Goal: Task Accomplishment & Management: Manage account settings

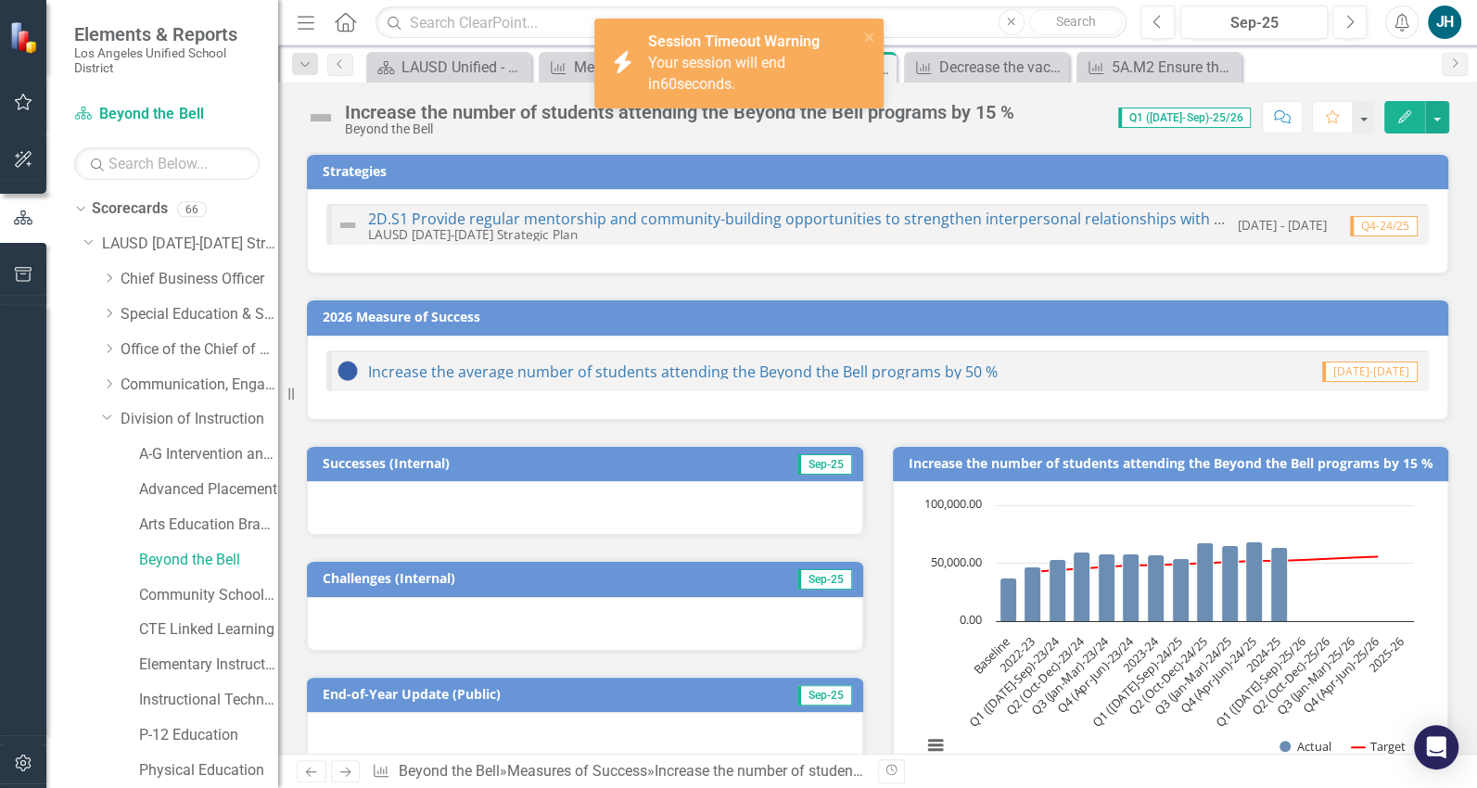
scroll to position [1129, 0]
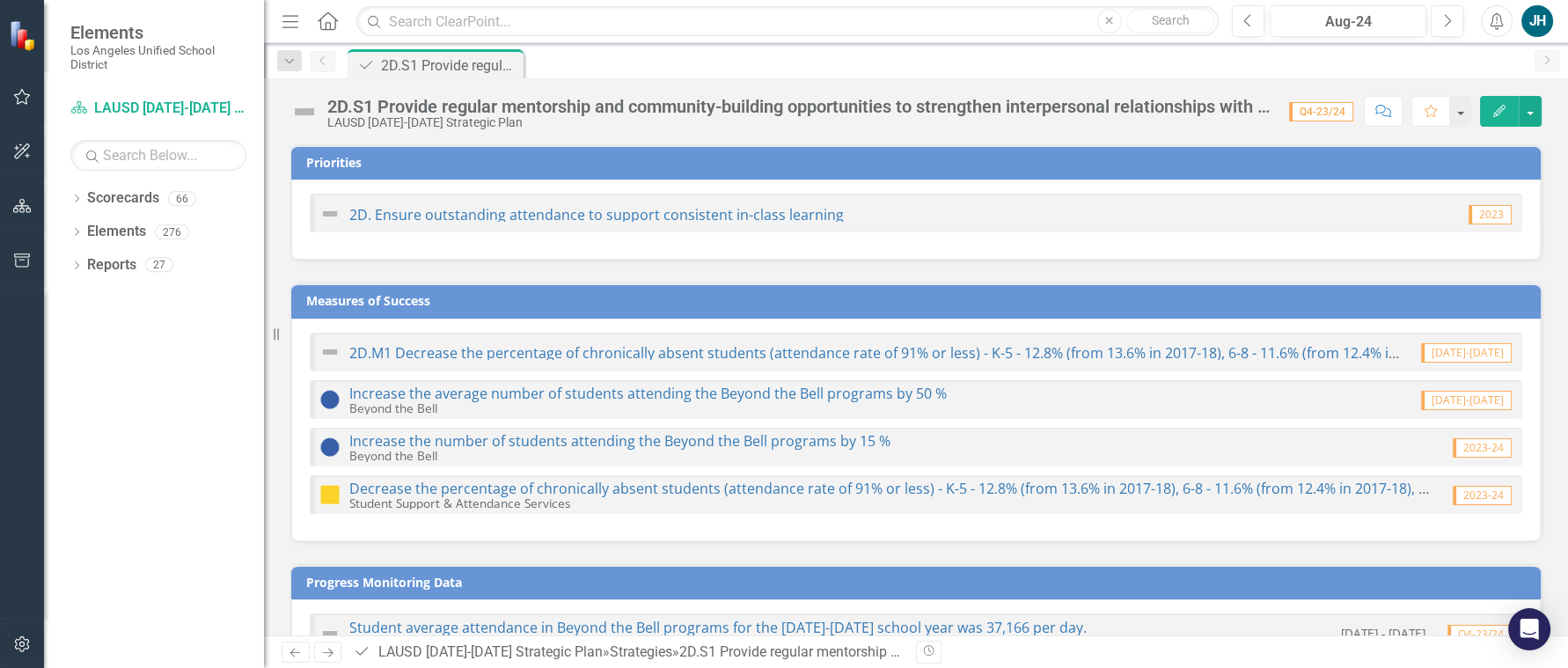
checkbox input "true"
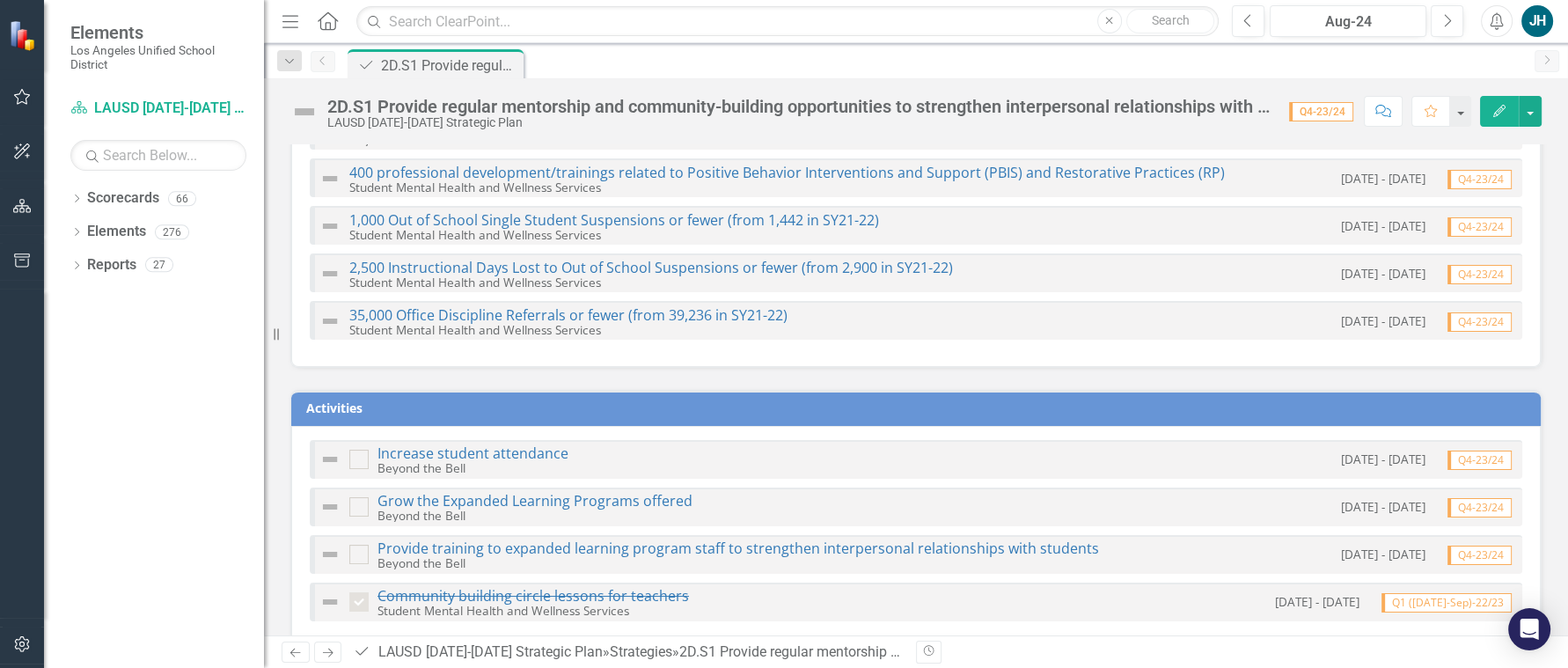
scroll to position [527, 0]
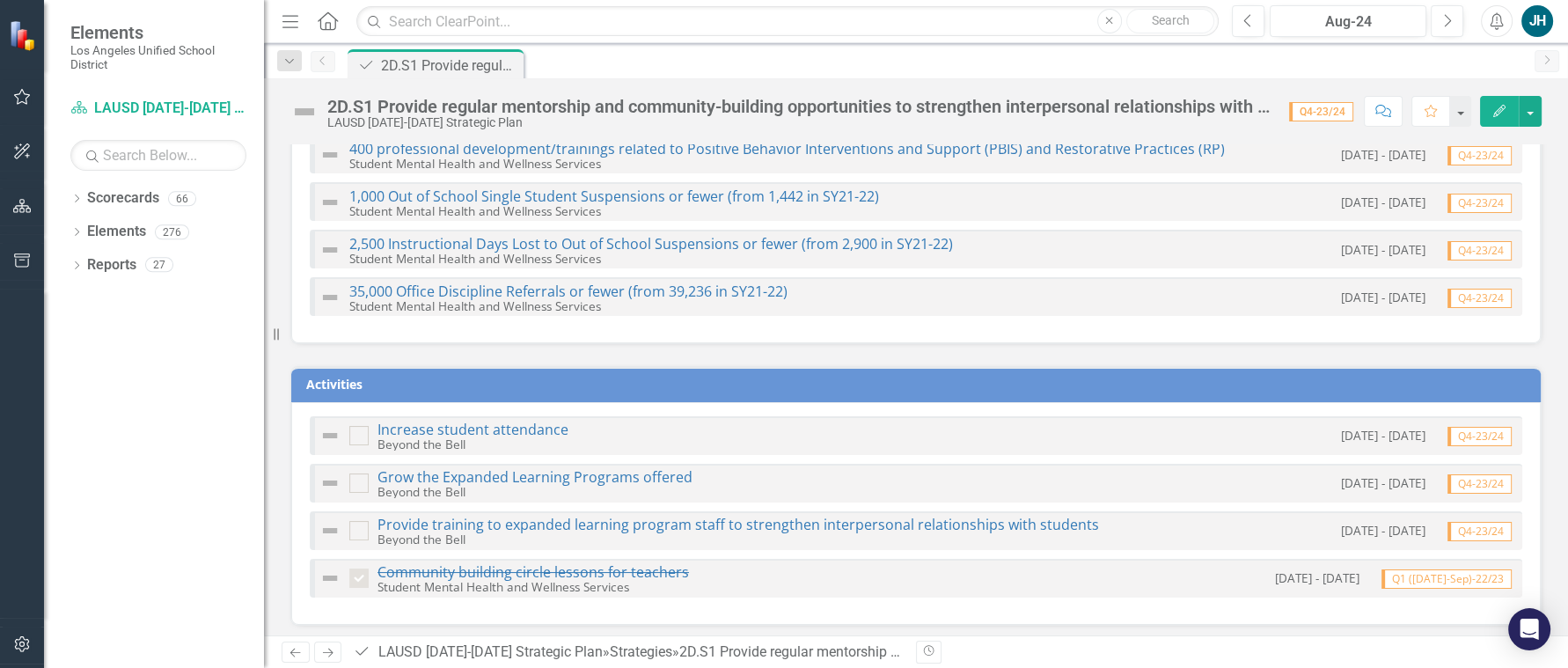
click at [73, 200] on icon "Dropdown" at bounding box center [76, 200] width 12 height 9
click at [83, 232] on icon "Dropdown" at bounding box center [85, 231] width 13 height 10
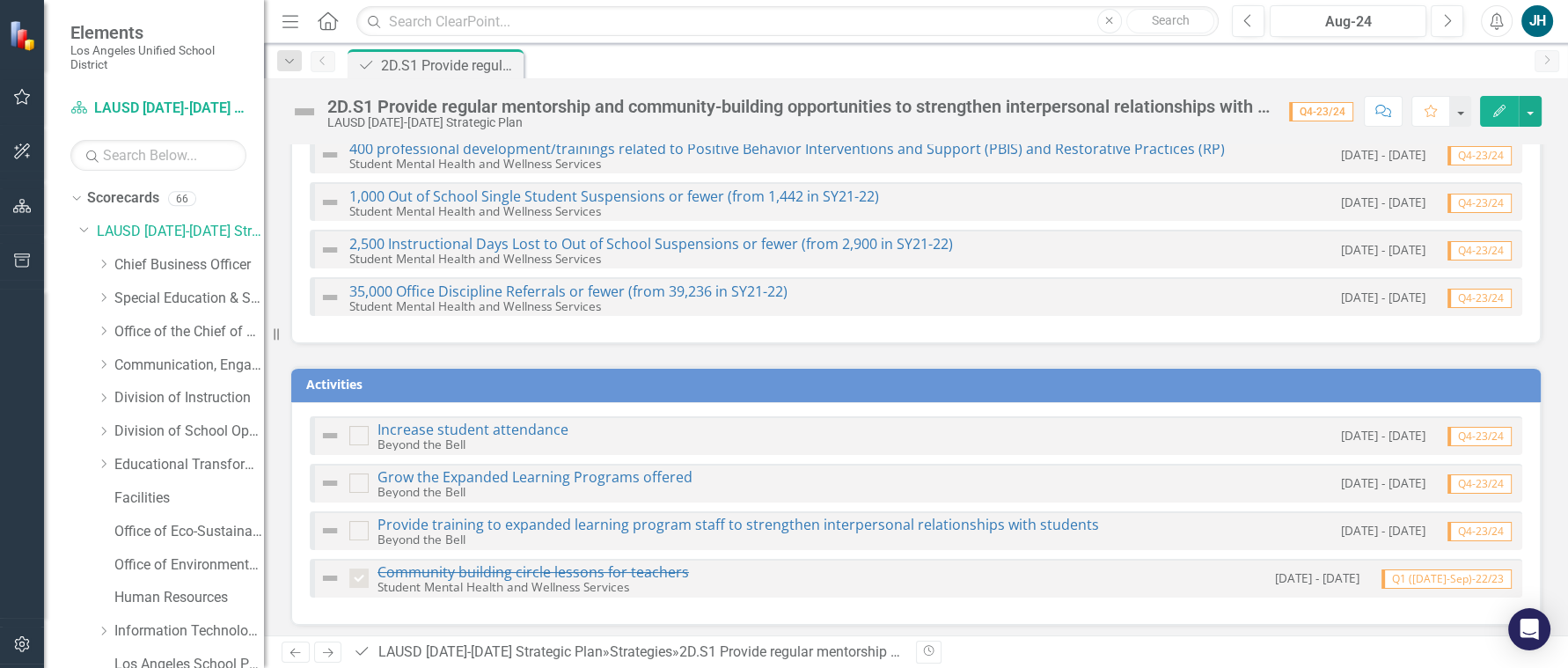
click at [103, 396] on icon "Dropdown" at bounding box center [103, 398] width 13 height 10
click at [169, 527] on link "Beyond the Bell" at bounding box center [197, 531] width 132 height 20
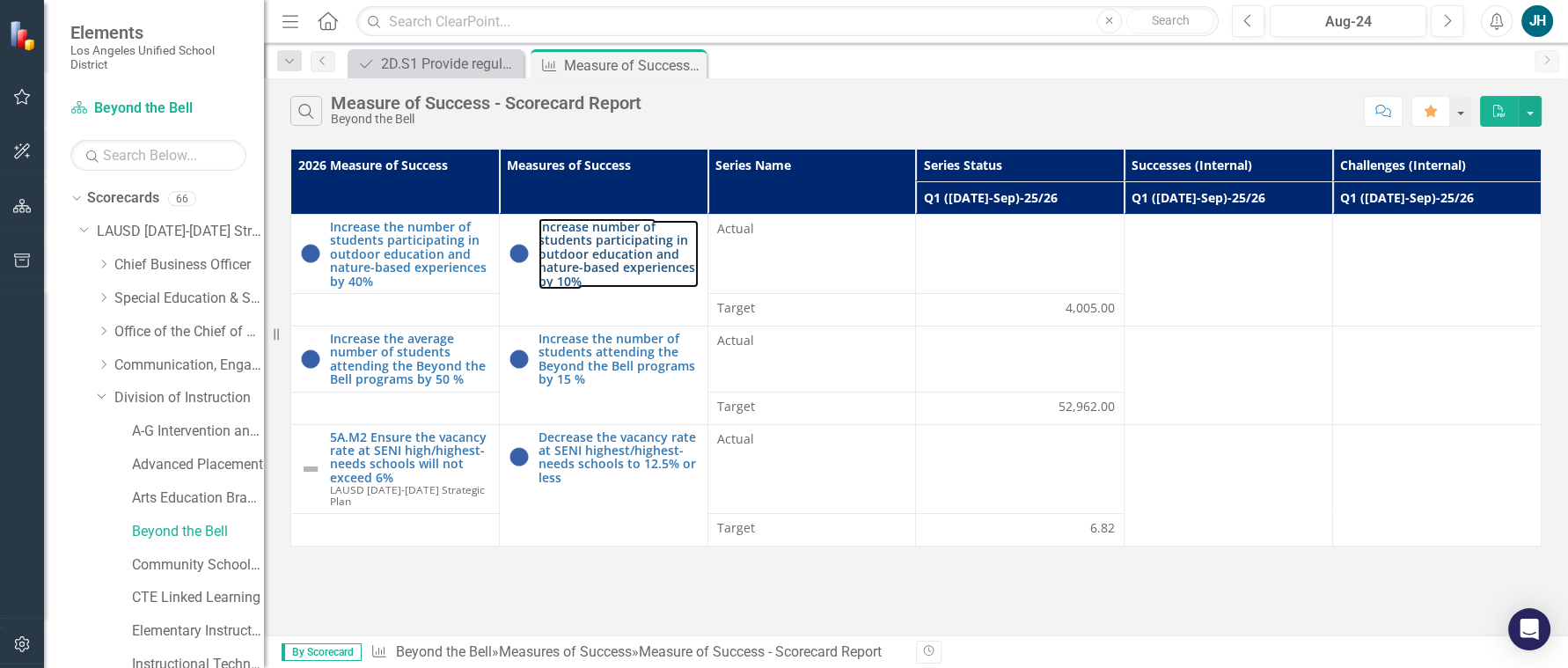
click at [599, 261] on link "Increase number of students participating in outdoor education and nature-based…" at bounding box center [619, 253] width 160 height 67
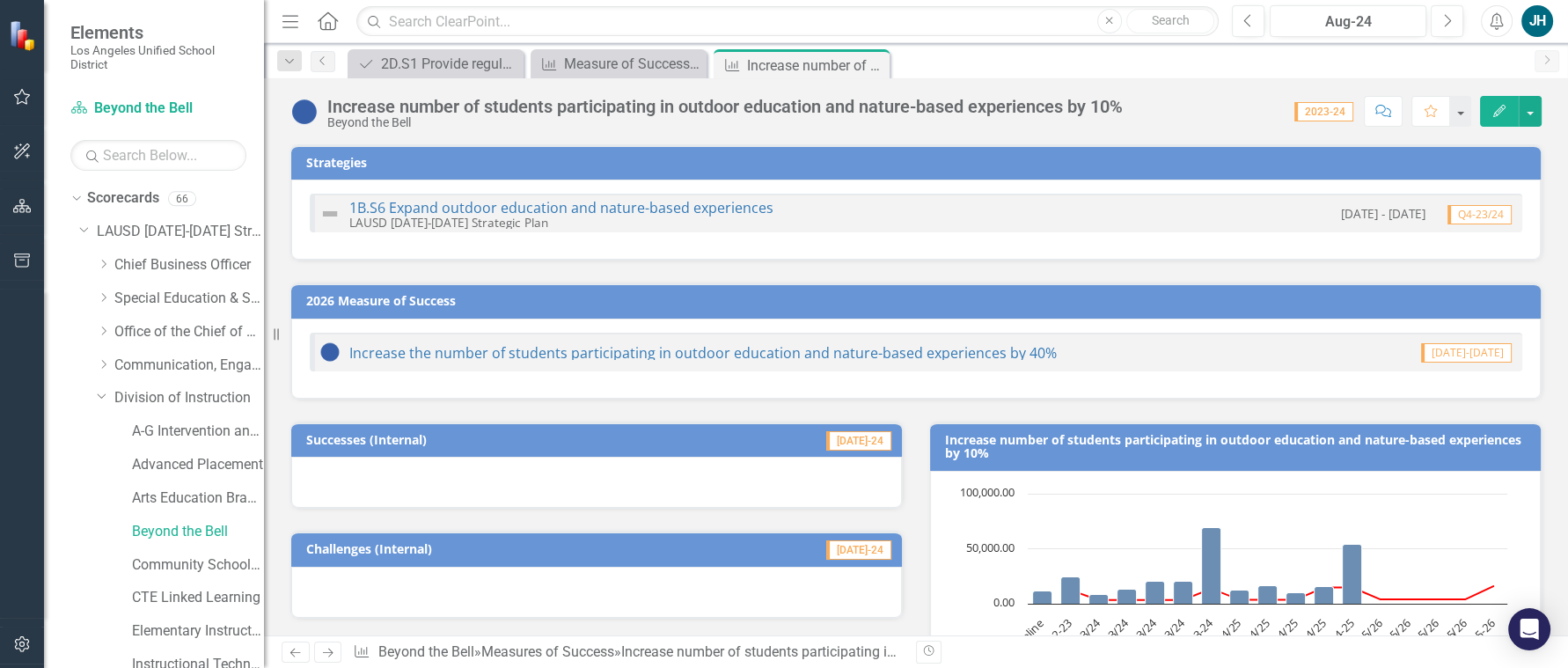
click at [655, 478] on div at bounding box center [597, 482] width 611 height 51
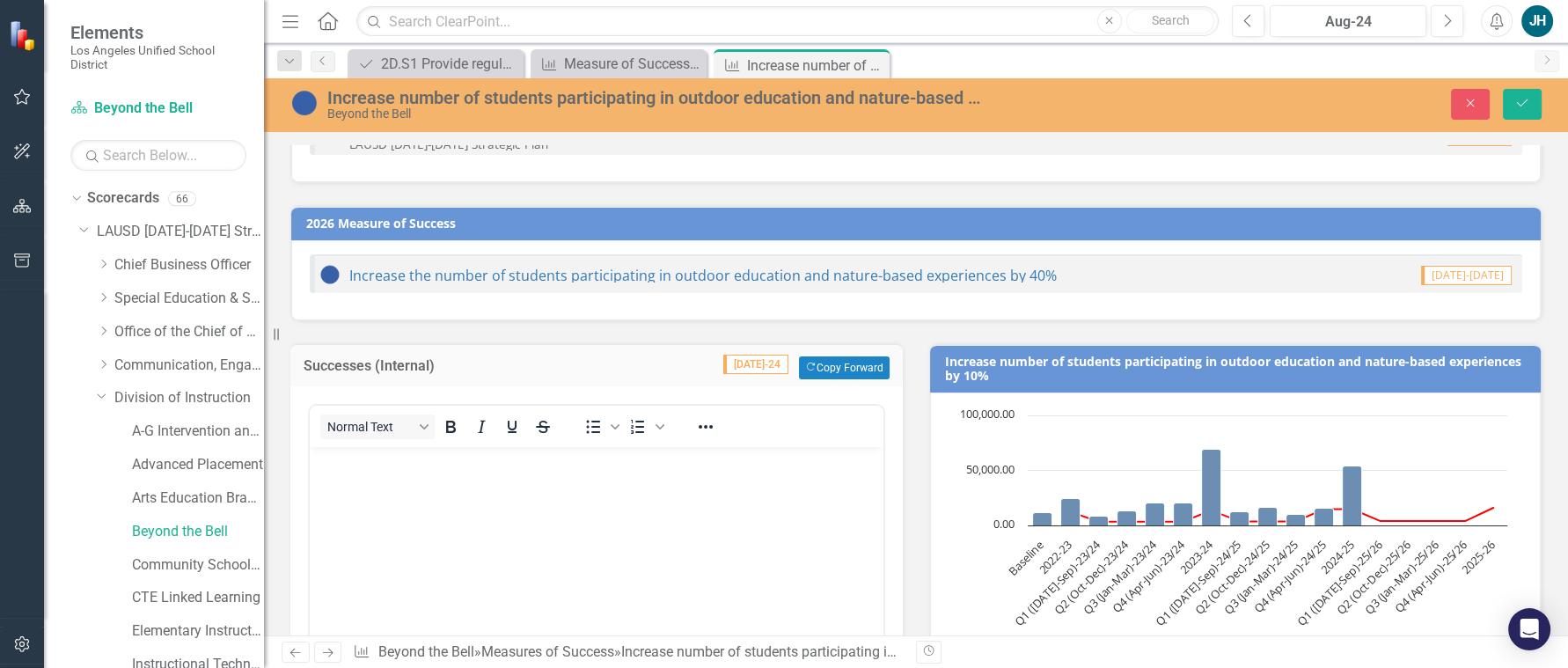
click at [590, 513] on body "Rich Text Area. Press ALT-0 for help." at bounding box center [596, 579] width 574 height 264
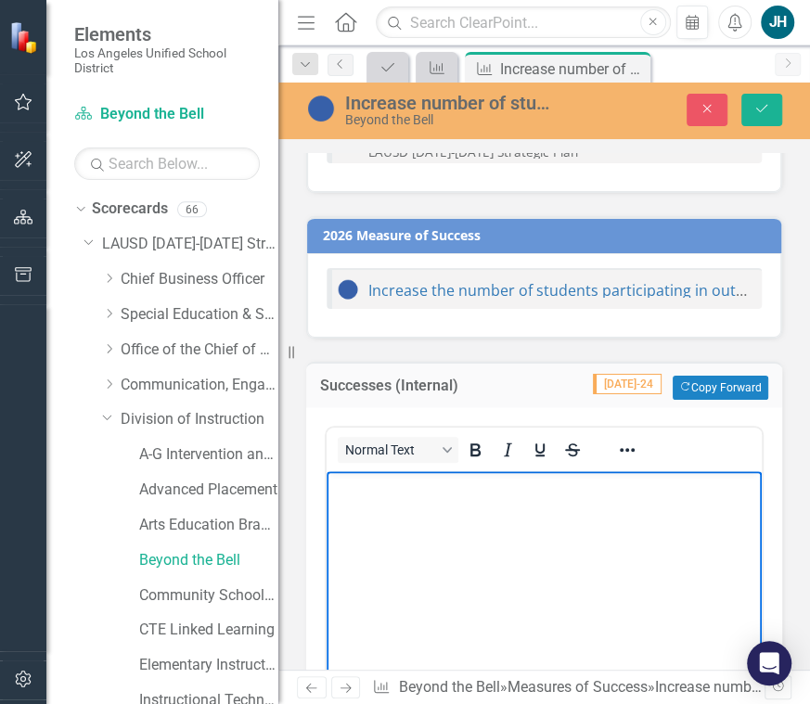
scroll to position [83, 0]
click at [466, 508] on body "Rich Text Area. Press ALT-0 for help." at bounding box center [543, 610] width 435 height 278
drag, startPoint x: 593, startPoint y: 557, endPoint x: 566, endPoint y: 557, distance: 27.8
click at [593, 557] on body "We have been able to accommodate schools that have not parcitped in five years." at bounding box center [543, 610] width 435 height 278
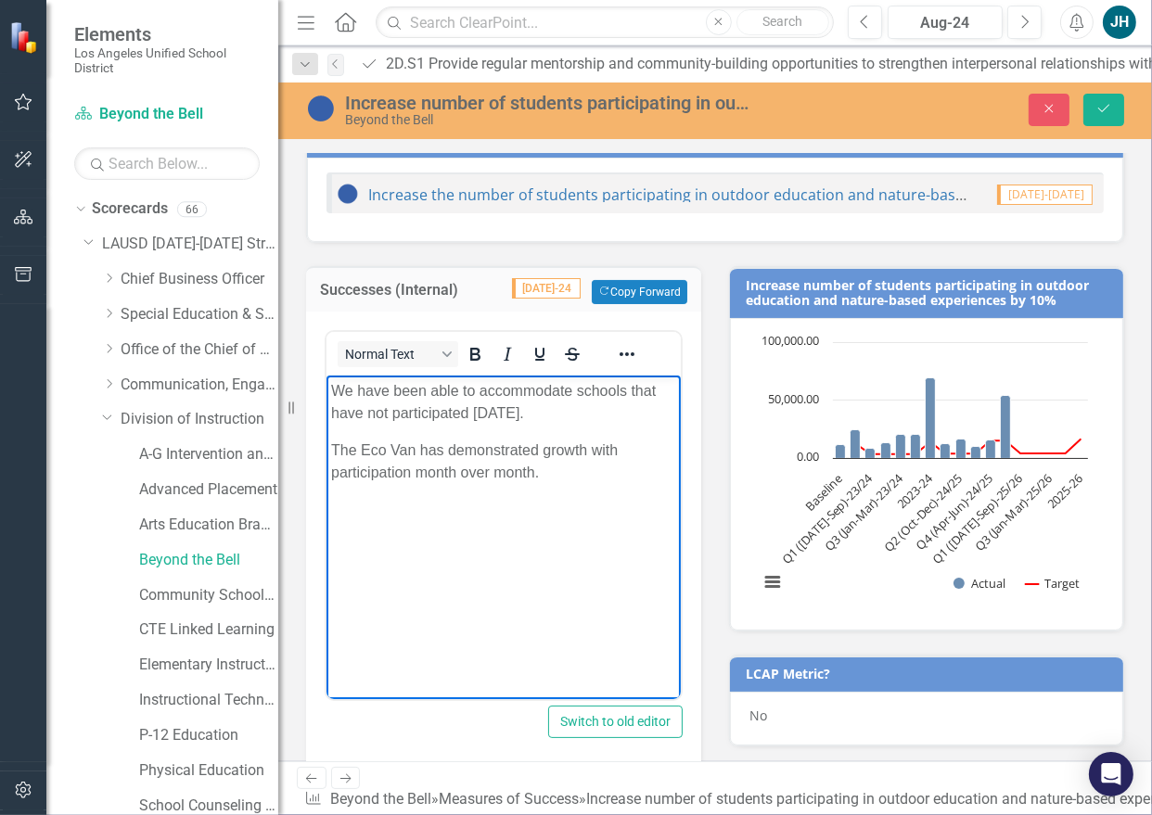
scroll to position [168, 0]
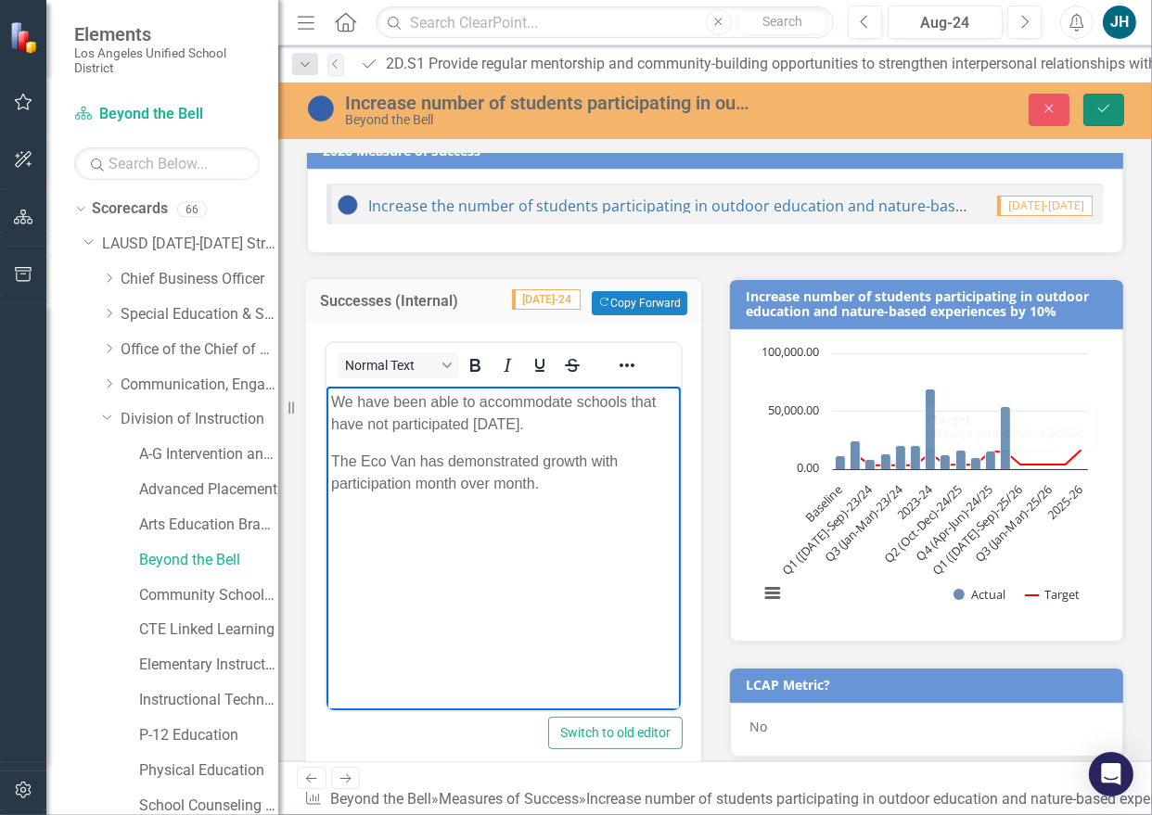
click at [1112, 105] on icon "Save" at bounding box center [1103, 108] width 17 height 13
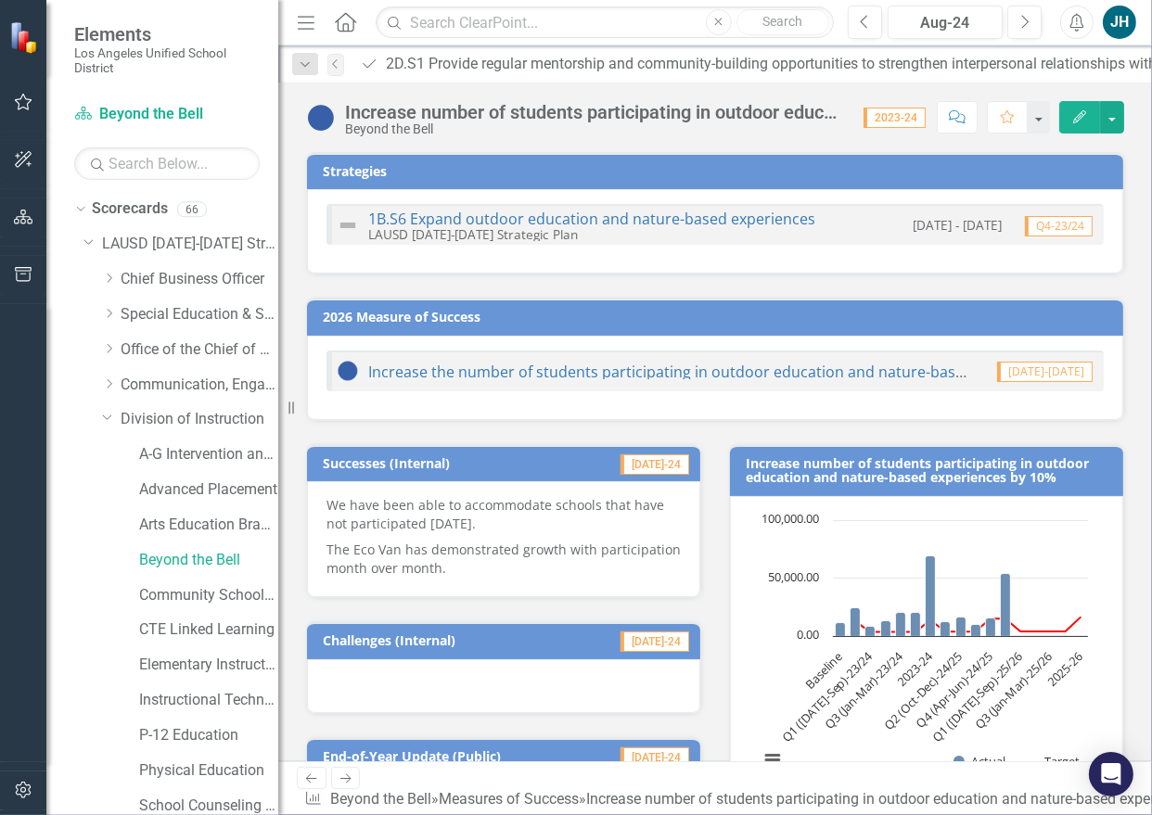
click at [515, 637] on h3 "Challenges (Internal)" at bounding box center [443, 640] width 240 height 14
click at [526, 677] on div at bounding box center [503, 686] width 393 height 54
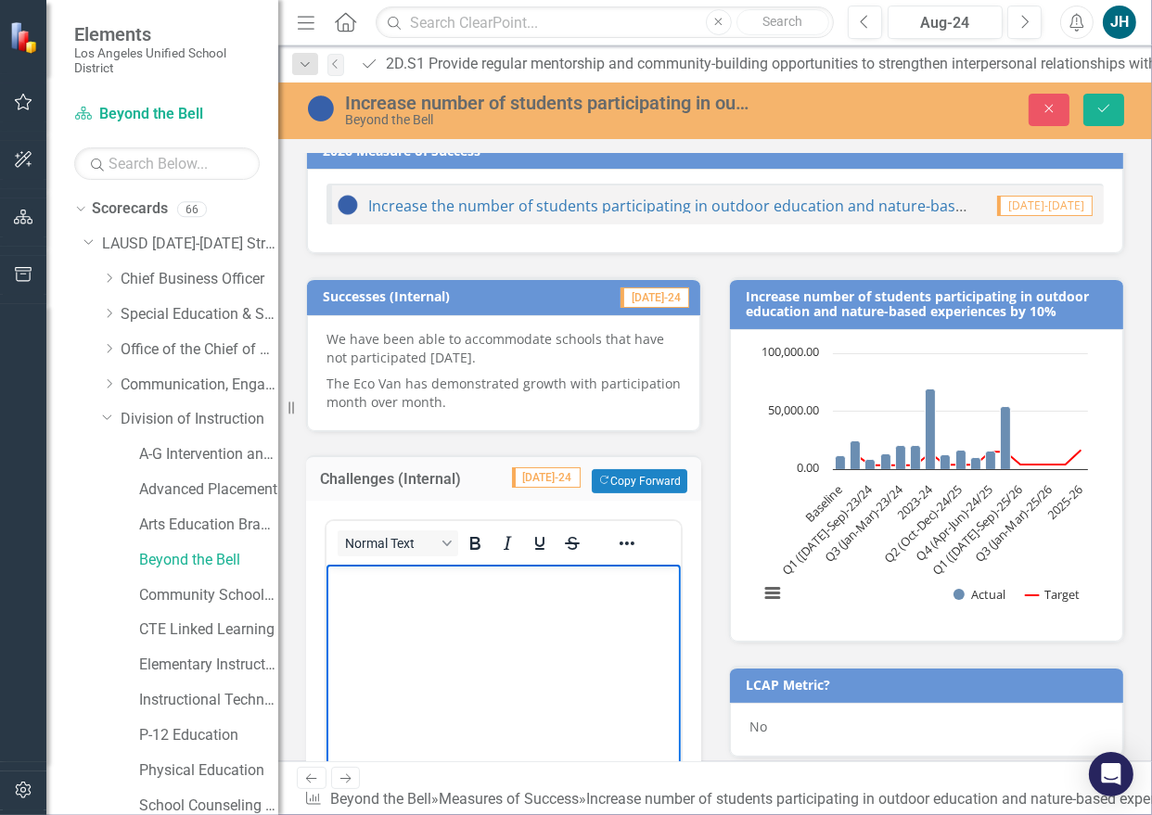
click at [423, 621] on body "Rich Text Area. Press ALT-0 for help." at bounding box center [502, 703] width 354 height 278
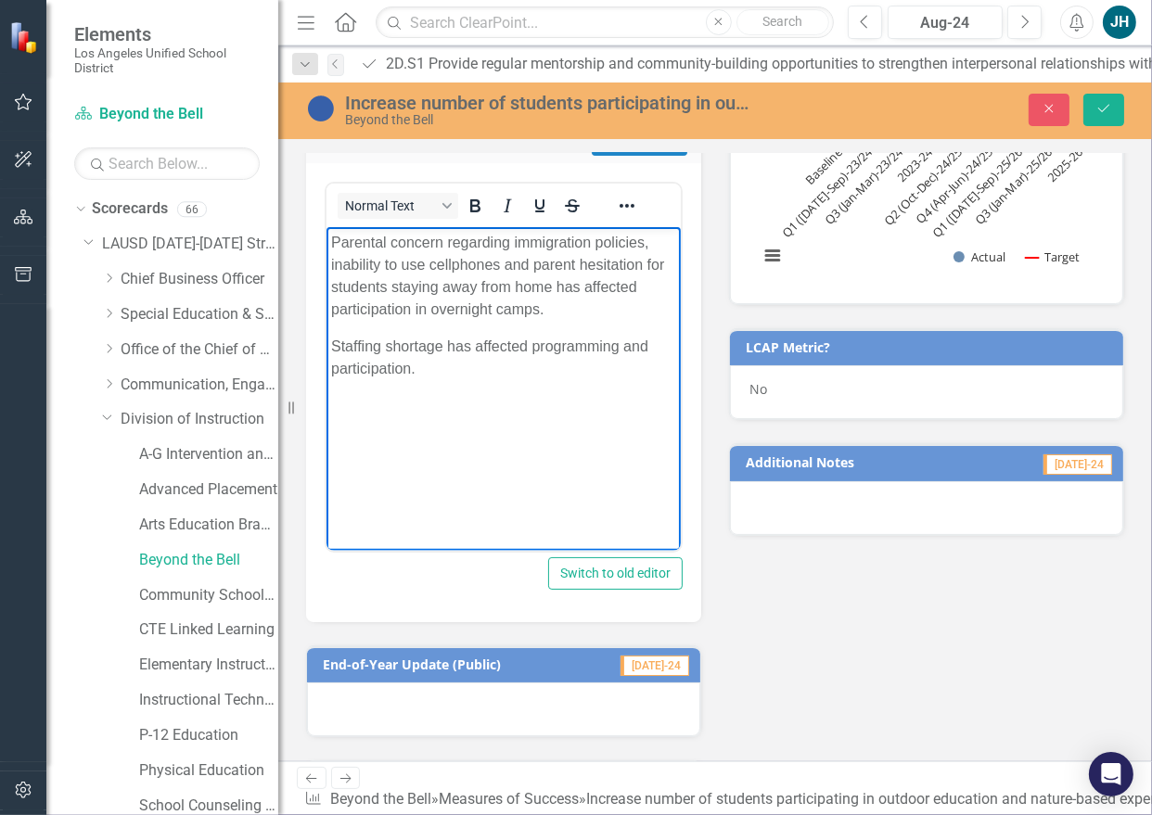
scroll to position [590, 0]
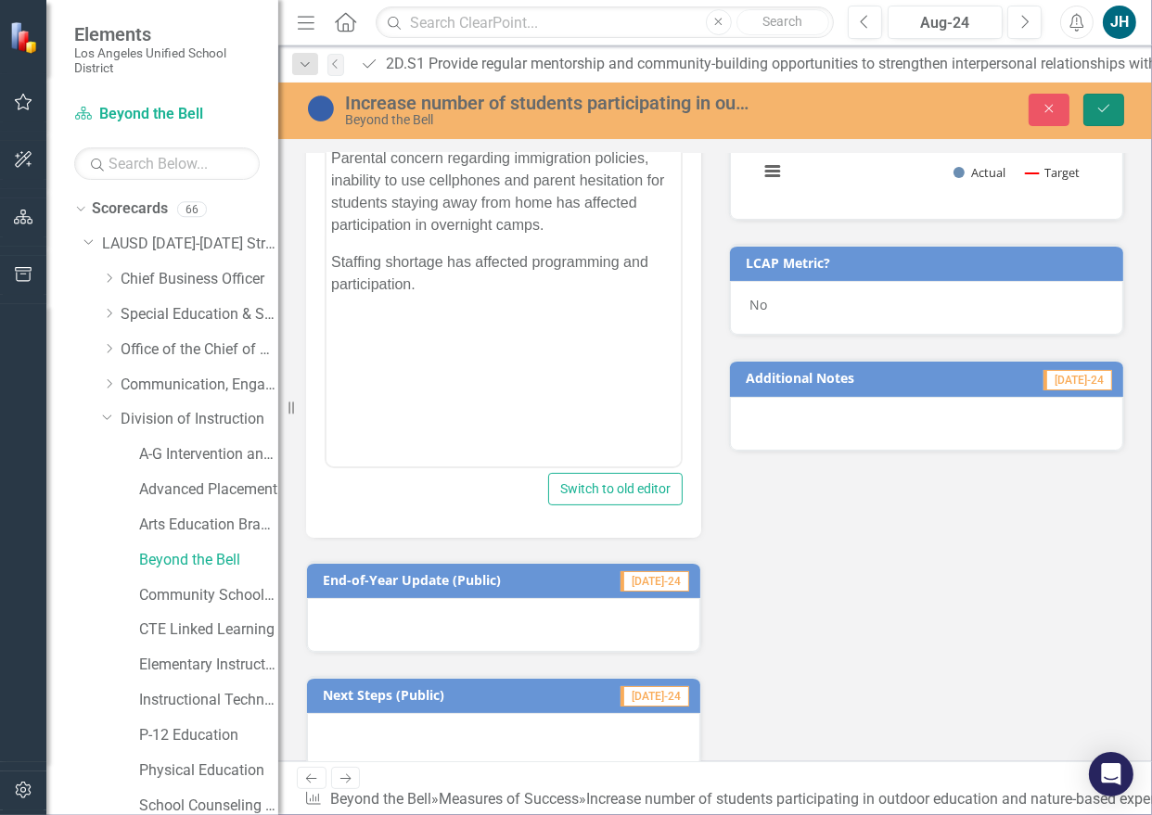
click at [1105, 98] on button "Save" at bounding box center [1103, 110] width 41 height 32
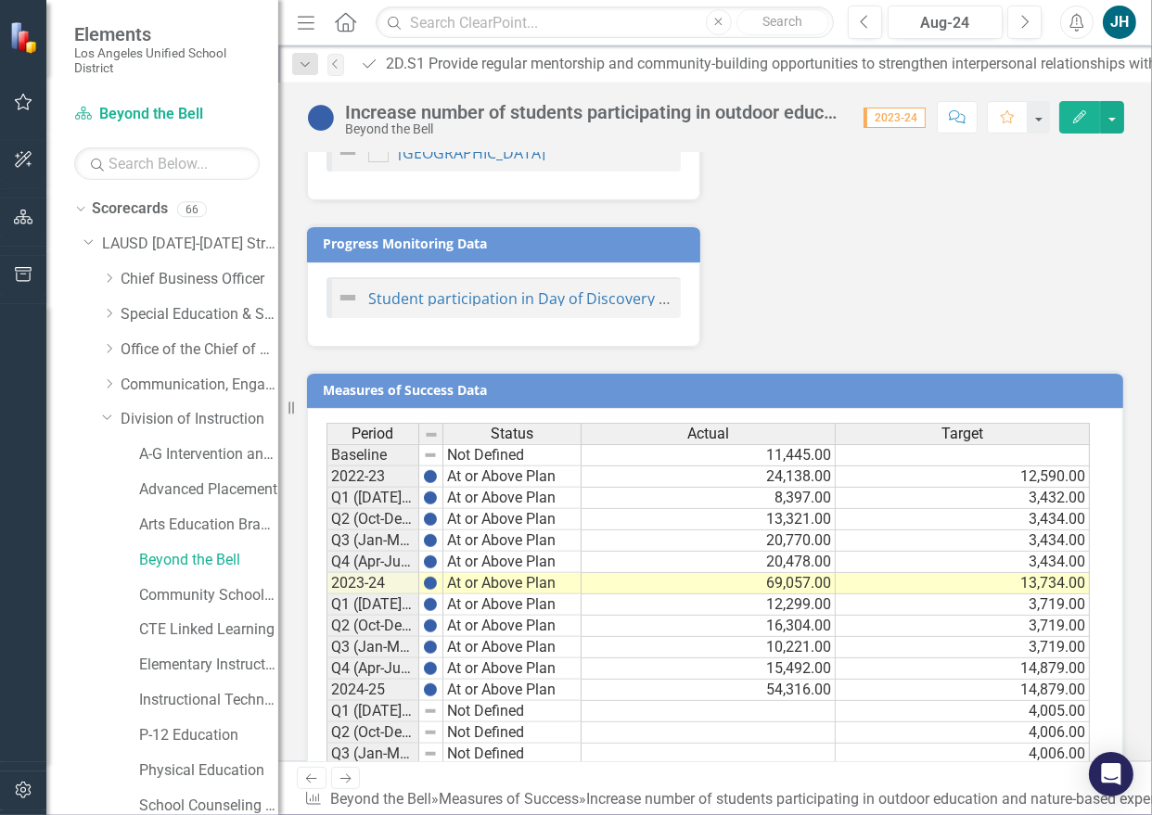
scroll to position [1180, 0]
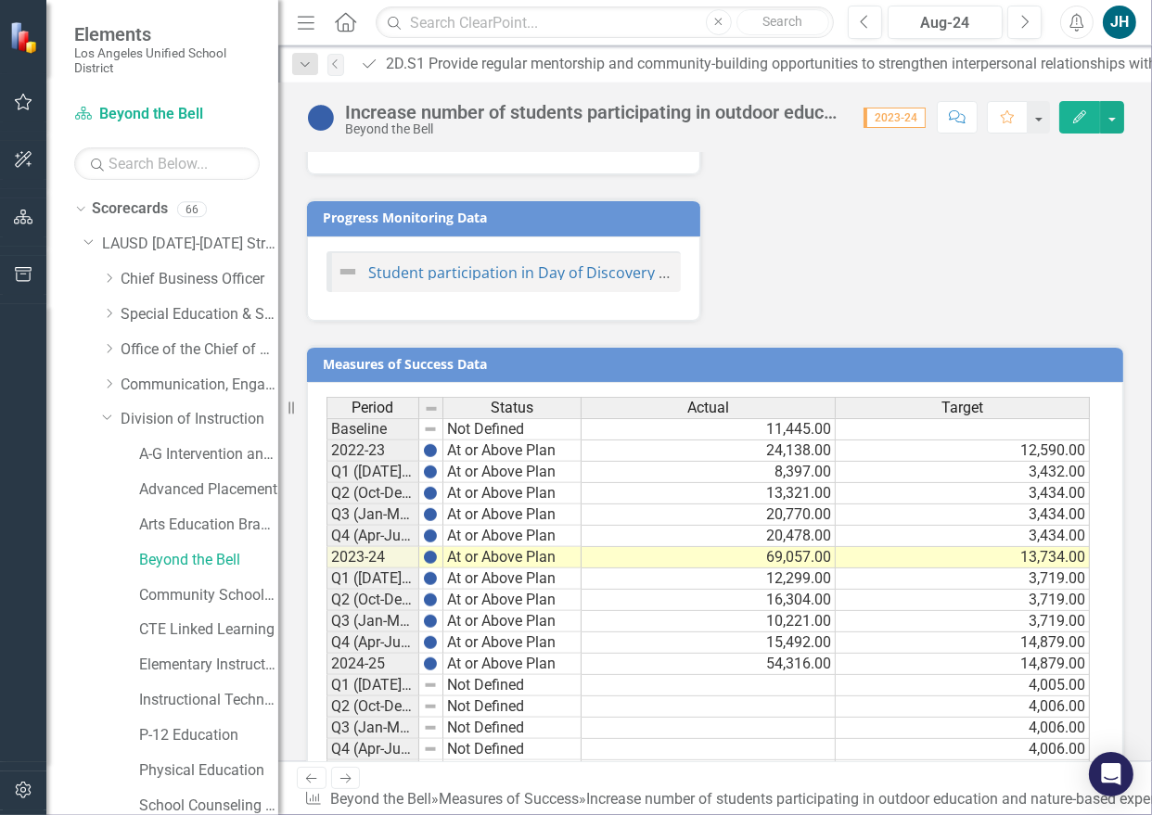
click at [784, 675] on td at bounding box center [708, 685] width 254 height 21
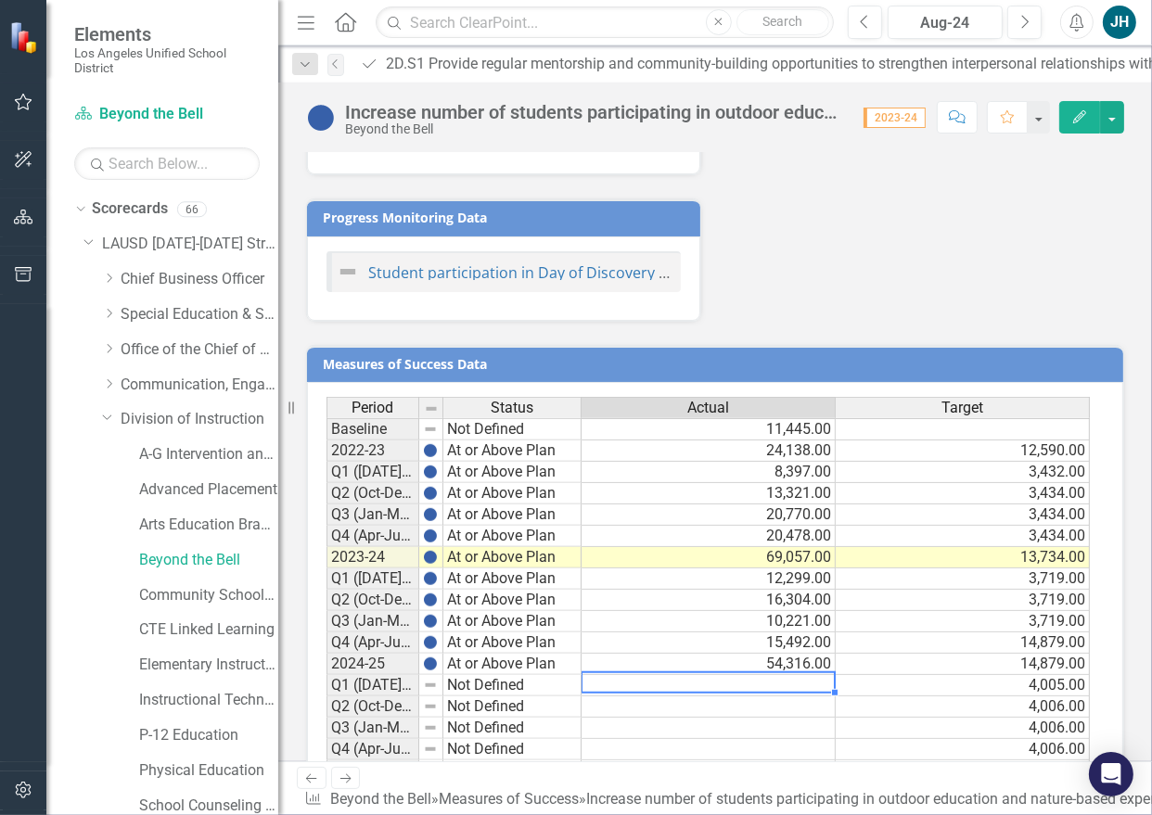
click at [784, 675] on td at bounding box center [708, 685] width 254 height 21
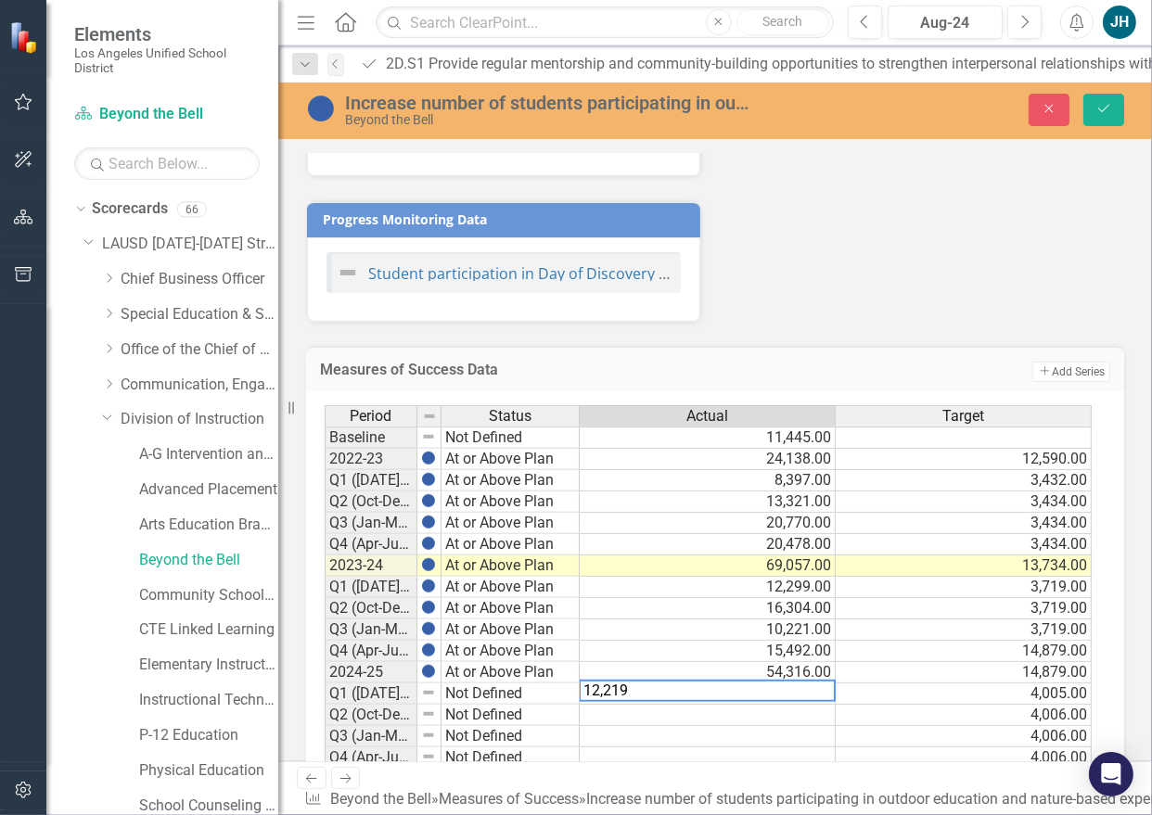
click at [711, 680] on textarea "12,219" at bounding box center [707, 691] width 257 height 22
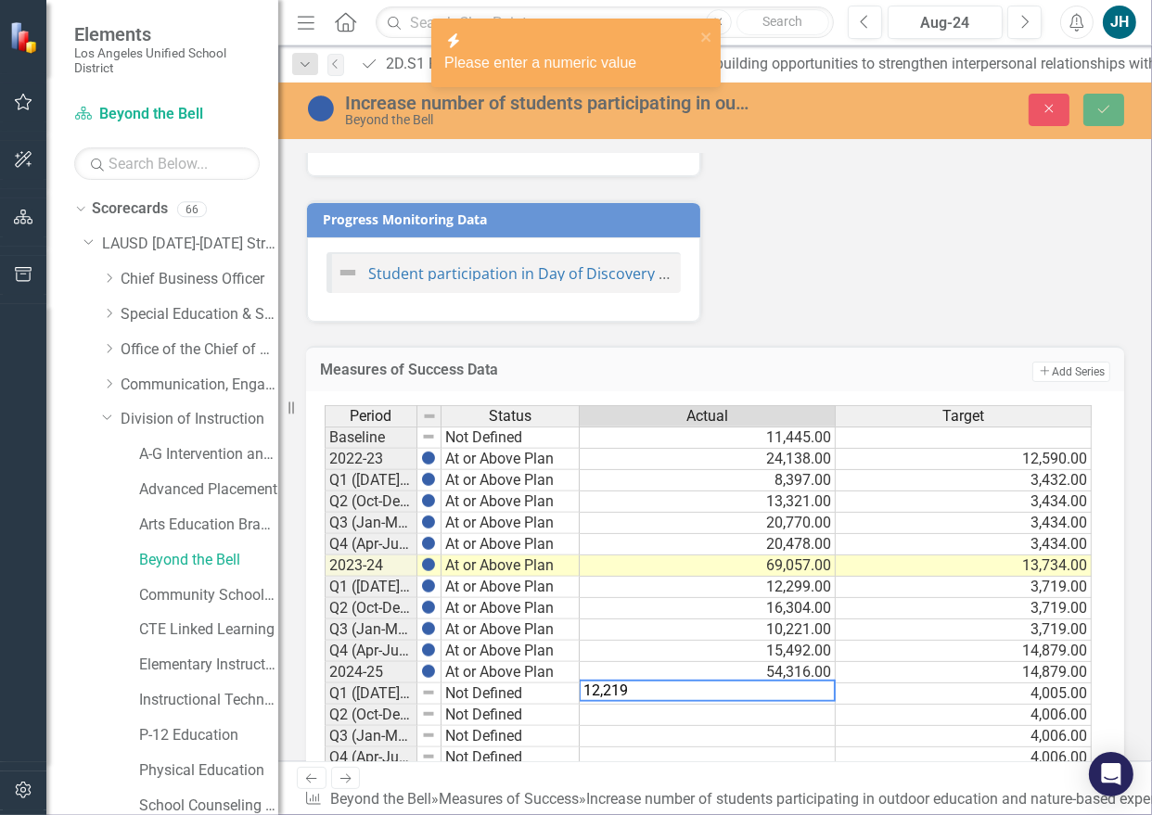
click at [710, 703] on td at bounding box center [708, 715] width 256 height 21
click at [712, 680] on textarea "12,219" at bounding box center [707, 691] width 257 height 22
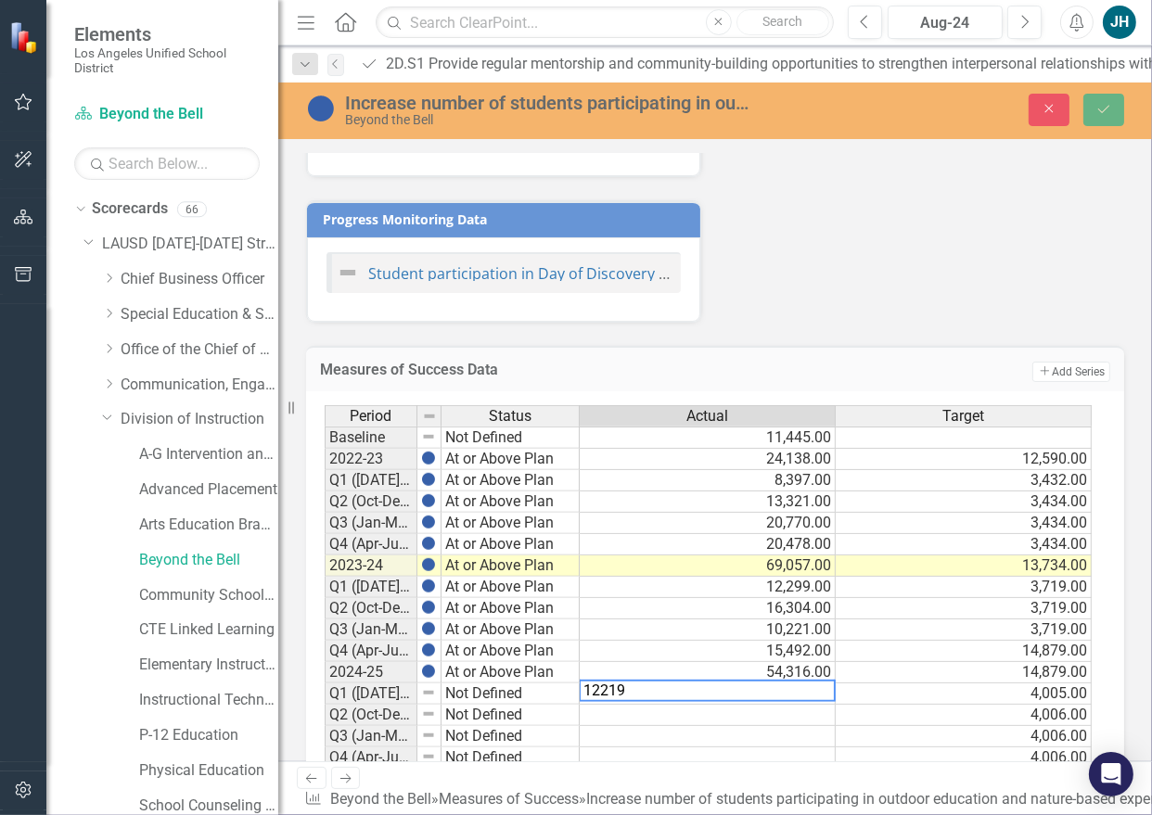
type textarea "12219"
click at [703, 703] on td at bounding box center [708, 715] width 256 height 21
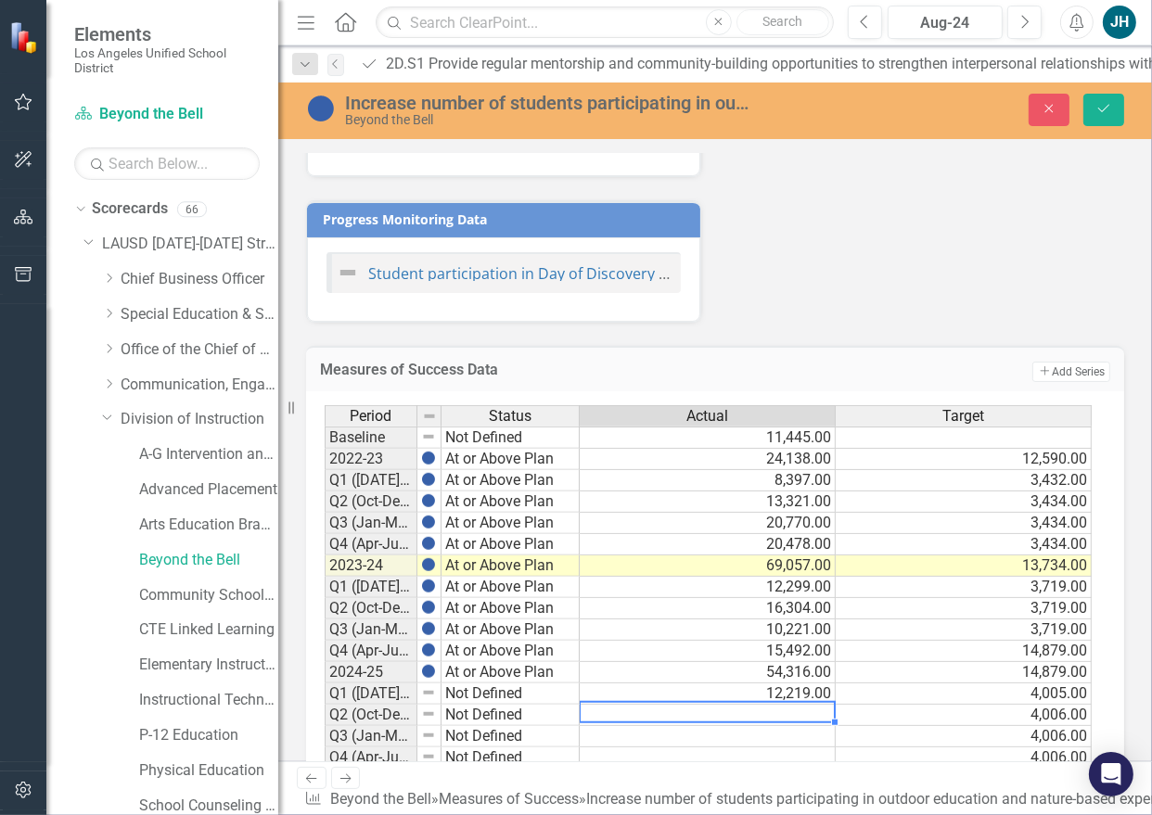
click at [482, 683] on td "Not Defined" at bounding box center [510, 693] width 138 height 21
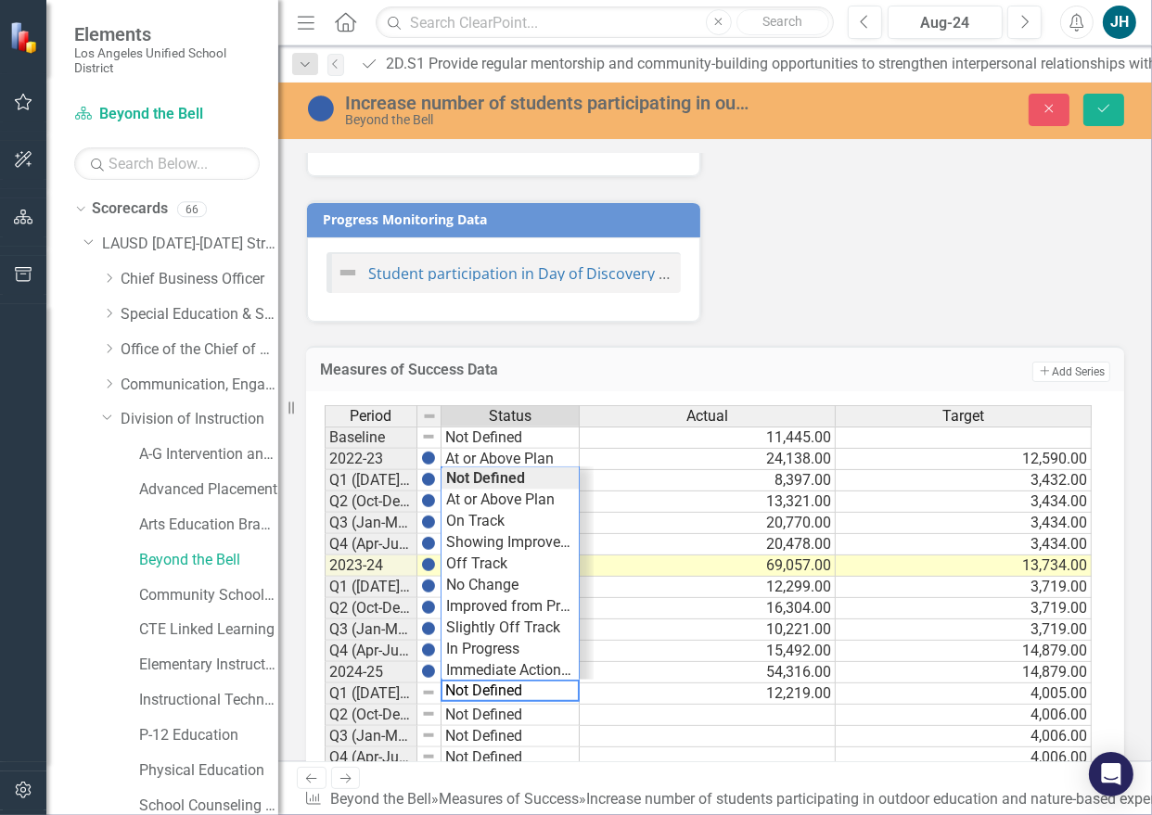
click at [517, 491] on div "Period Status Actual Target Baseline Not Defined 11,445.00 2022-23 At or Above …" at bounding box center [708, 598] width 767 height 386
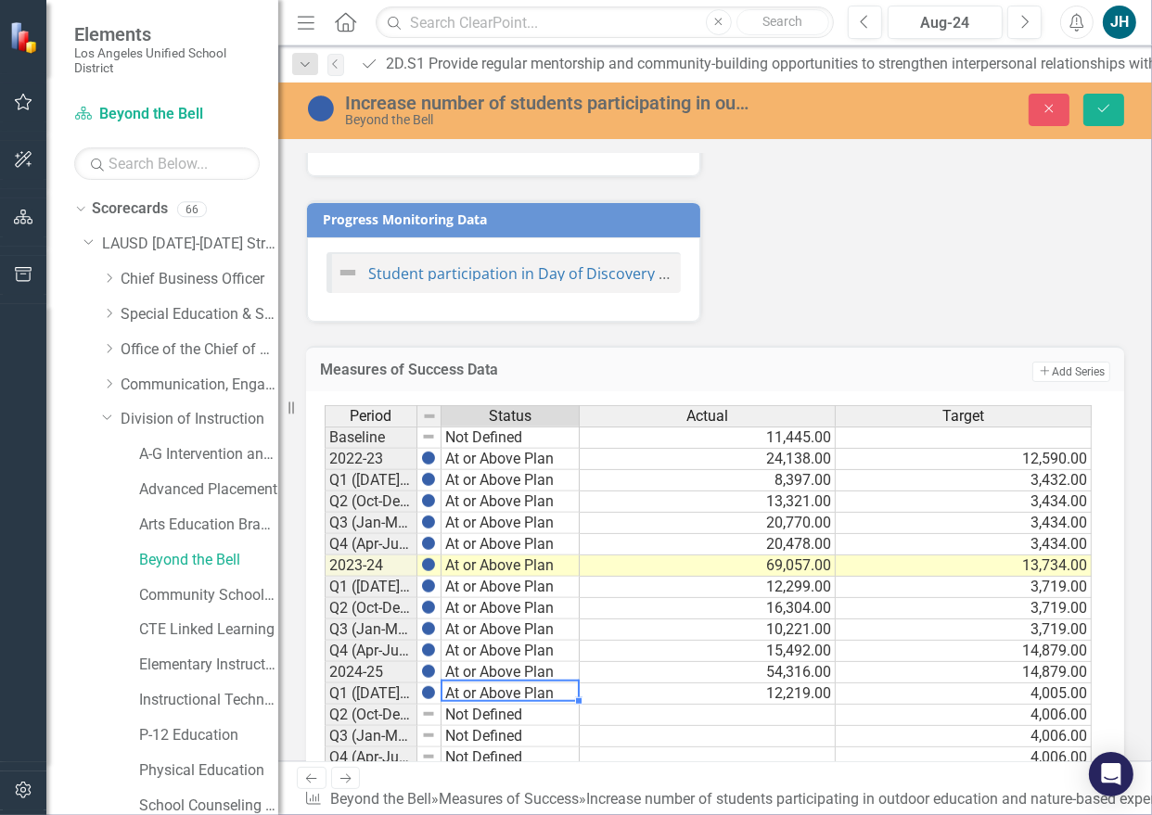
click at [517, 491] on td "At or Above Plan" at bounding box center [510, 501] width 138 height 21
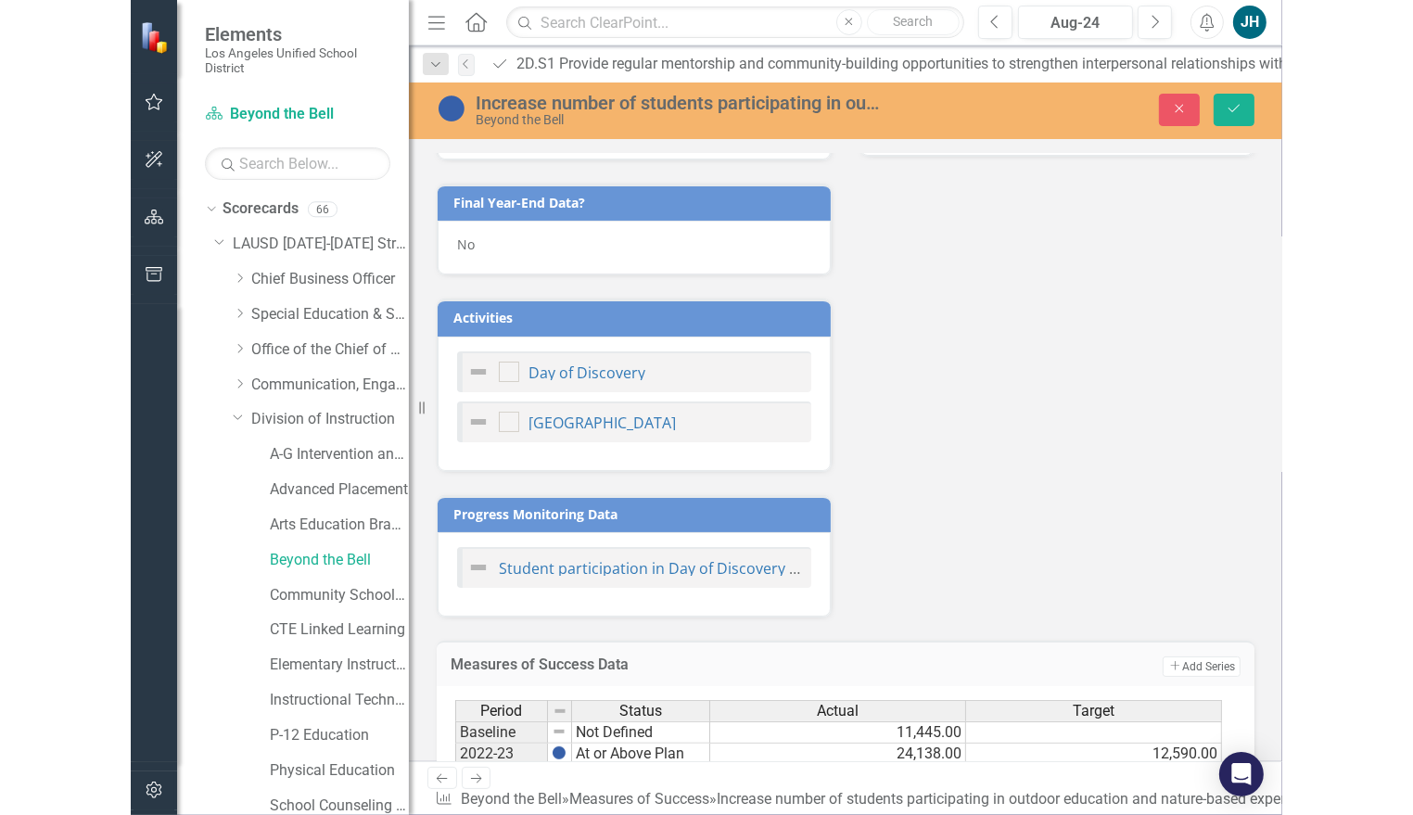
scroll to position [884, 0]
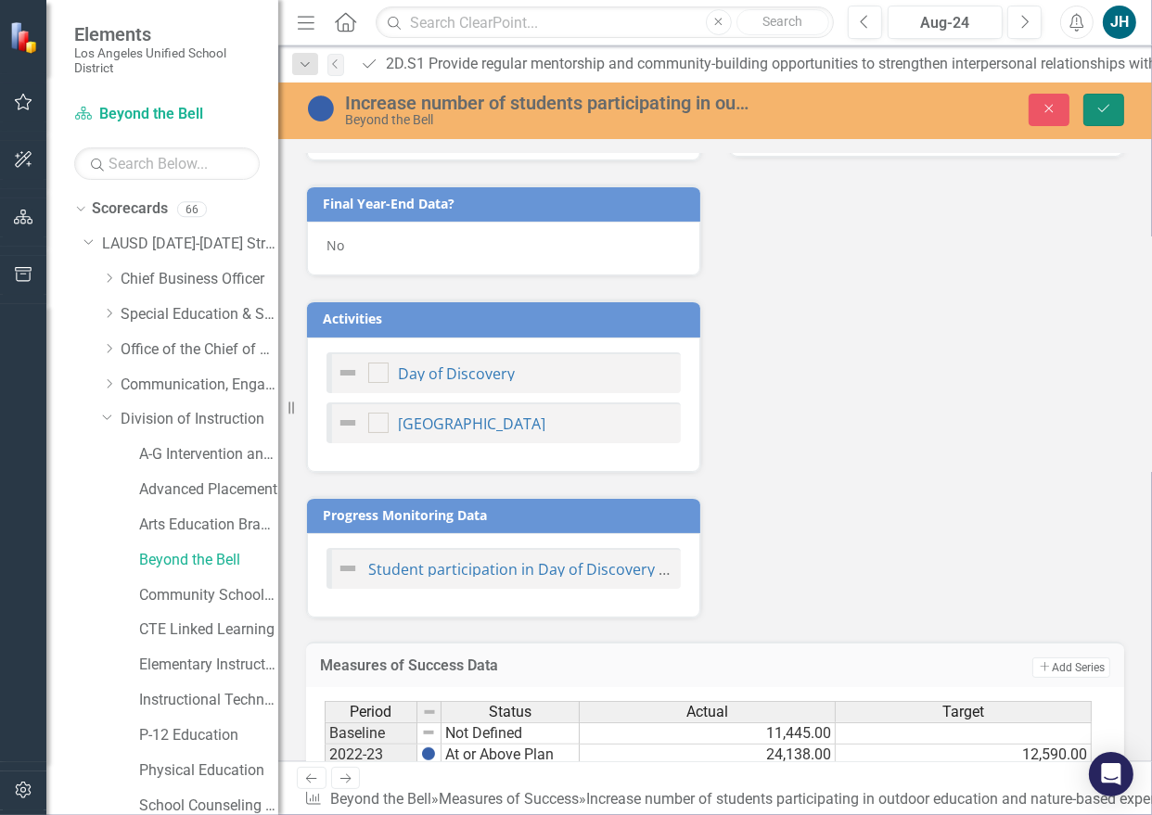
click at [1104, 104] on icon "Save" at bounding box center [1103, 108] width 17 height 13
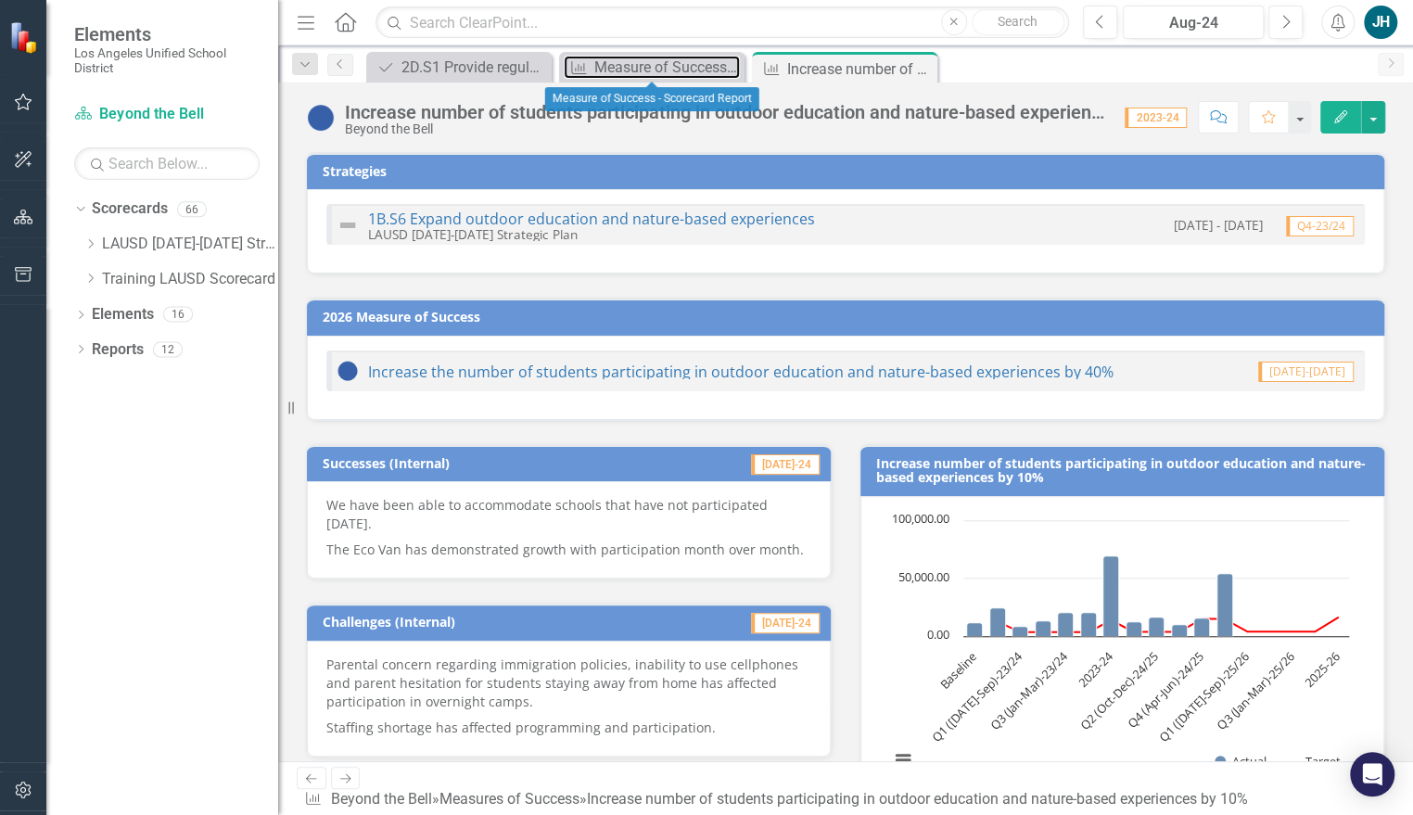
click at [684, 74] on div "Measure of Success - Scorecard Report" at bounding box center [667, 67] width 146 height 23
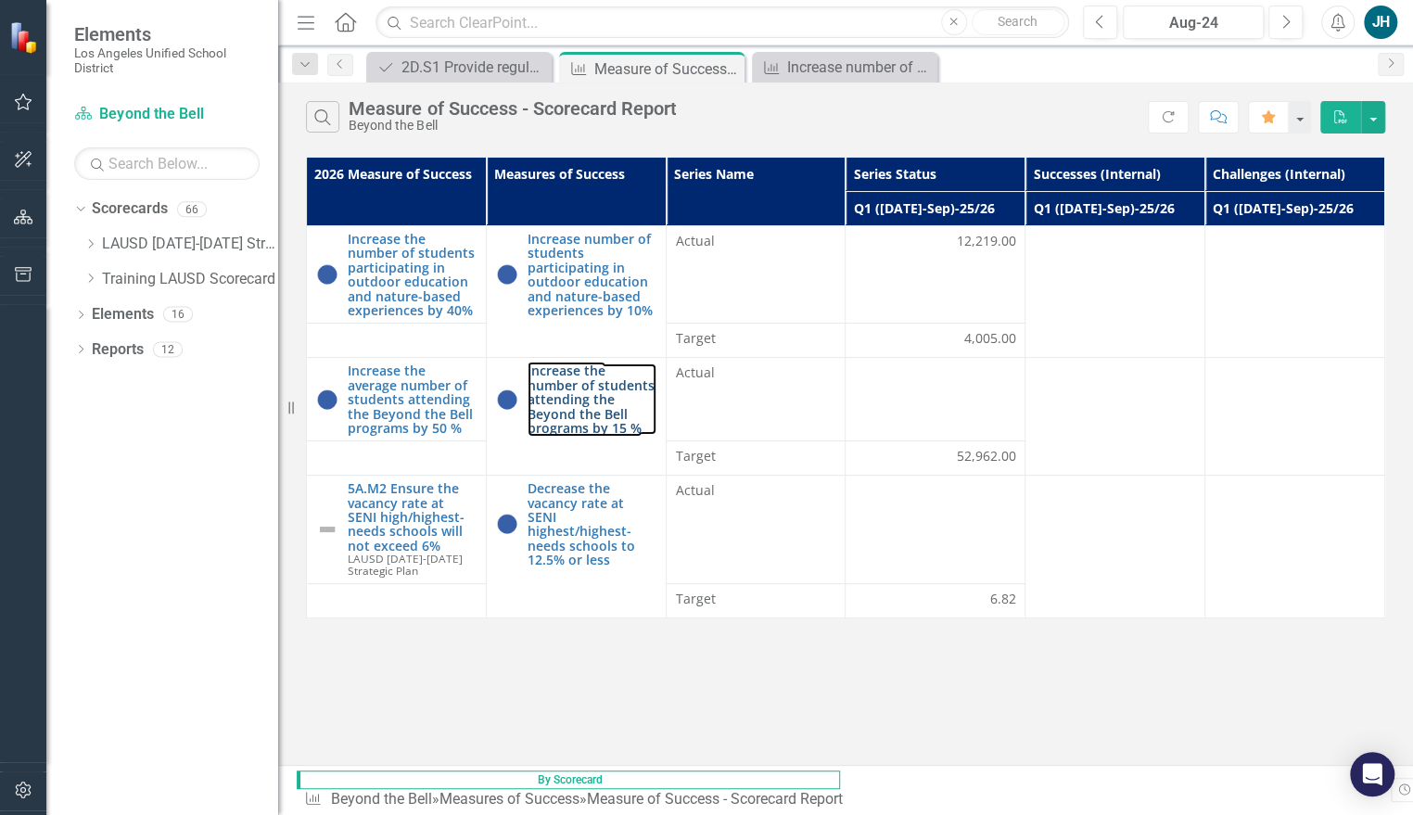
click at [589, 416] on link "Increase the number of students attending the Beyond the Bell programs by 15 %" at bounding box center [592, 399] width 129 height 71
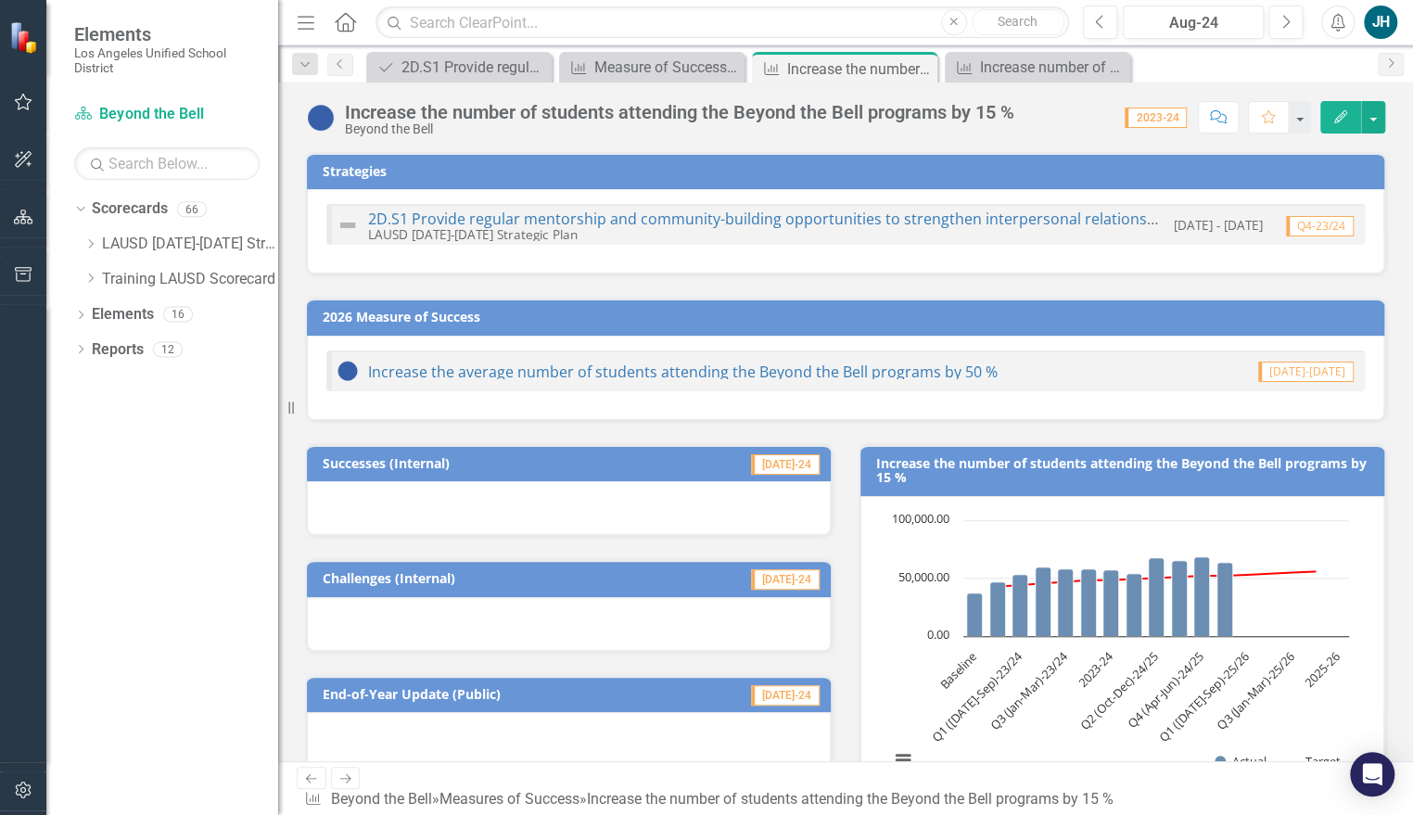
click at [591, 492] on div at bounding box center [569, 508] width 524 height 54
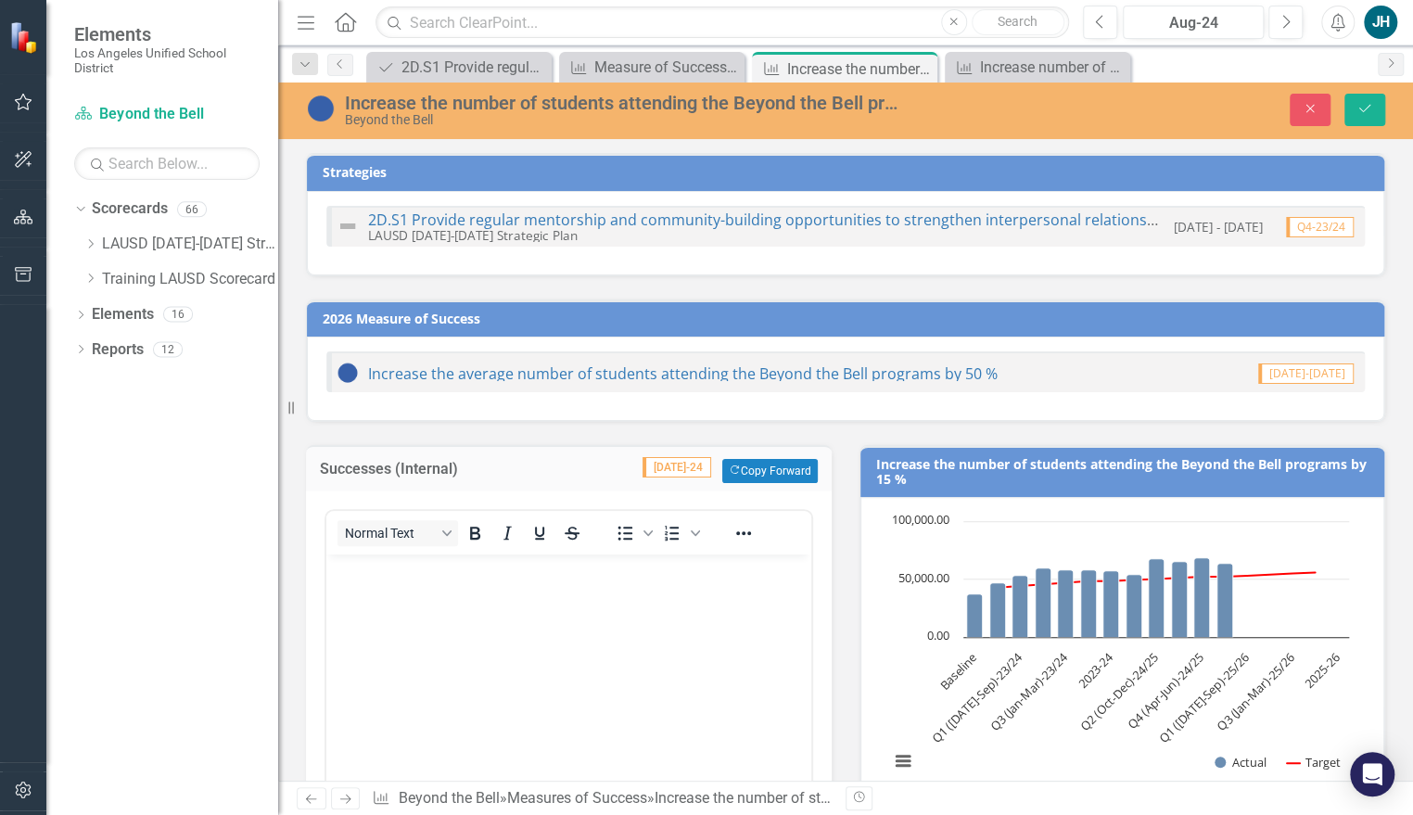
scroll to position [83, 0]
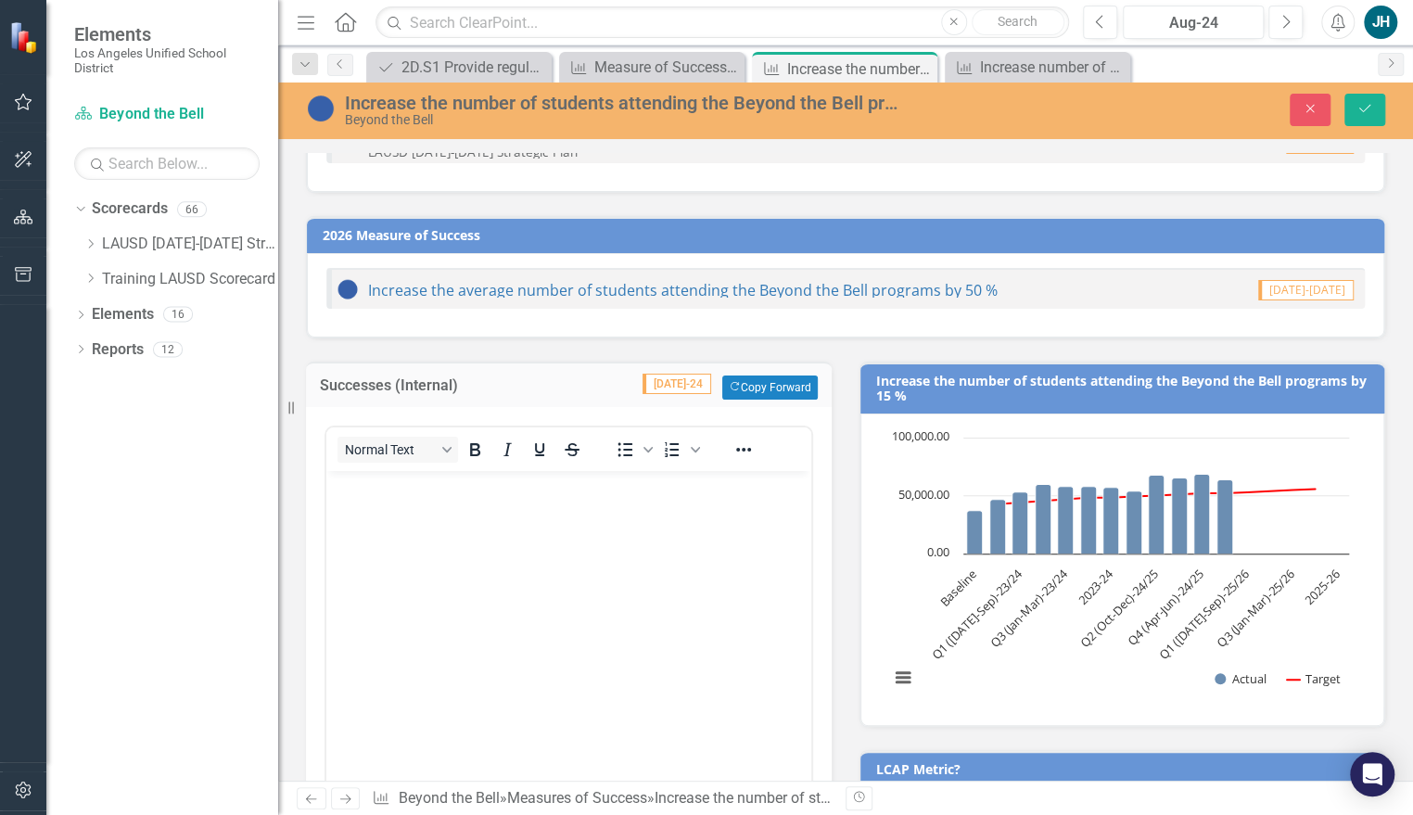
click at [517, 528] on body "Rich Text Area. Press ALT-0 for help." at bounding box center [568, 610] width 485 height 278
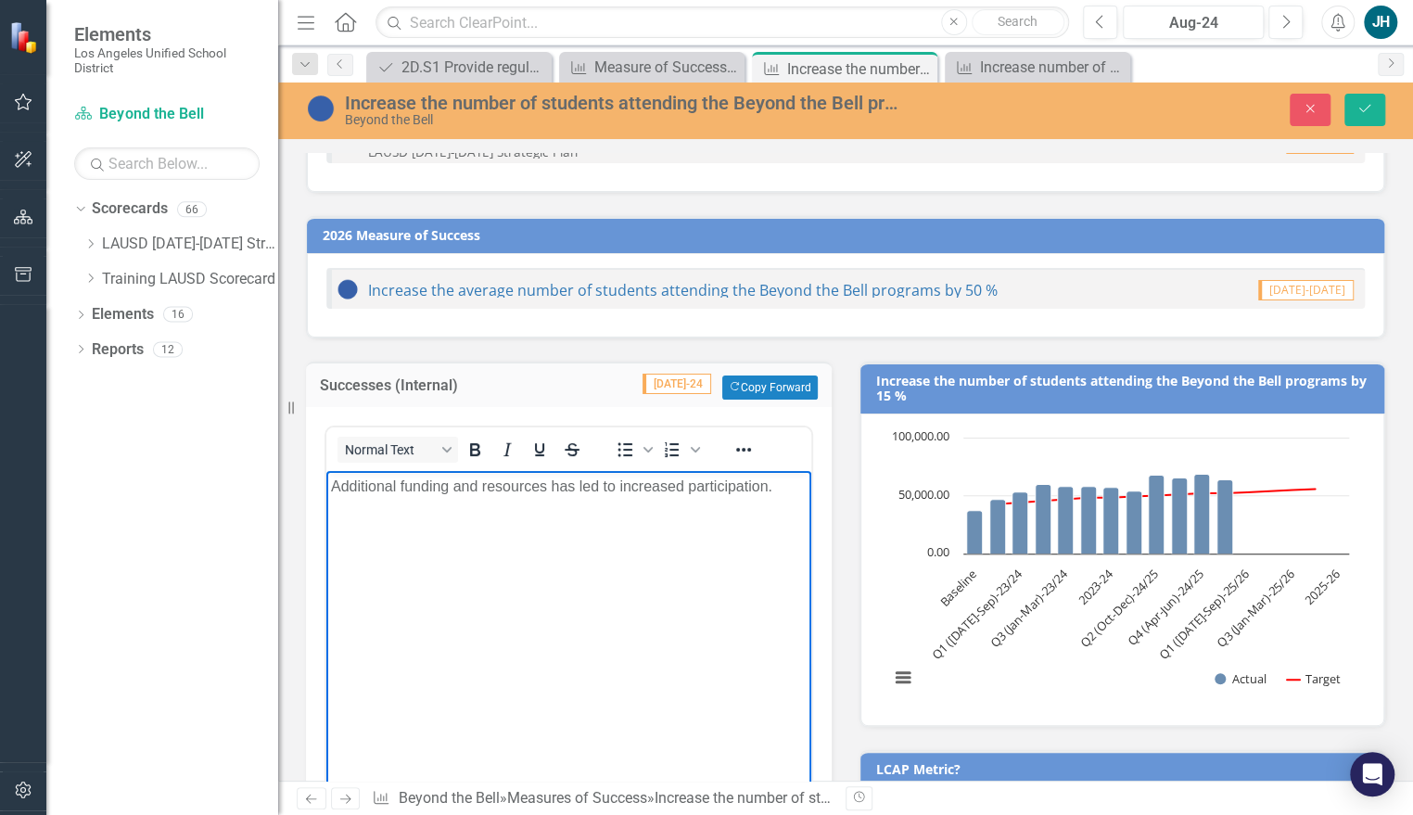
click at [778, 529] on body "Additional funding and resources has led to increased participation." at bounding box center [568, 610] width 485 height 278
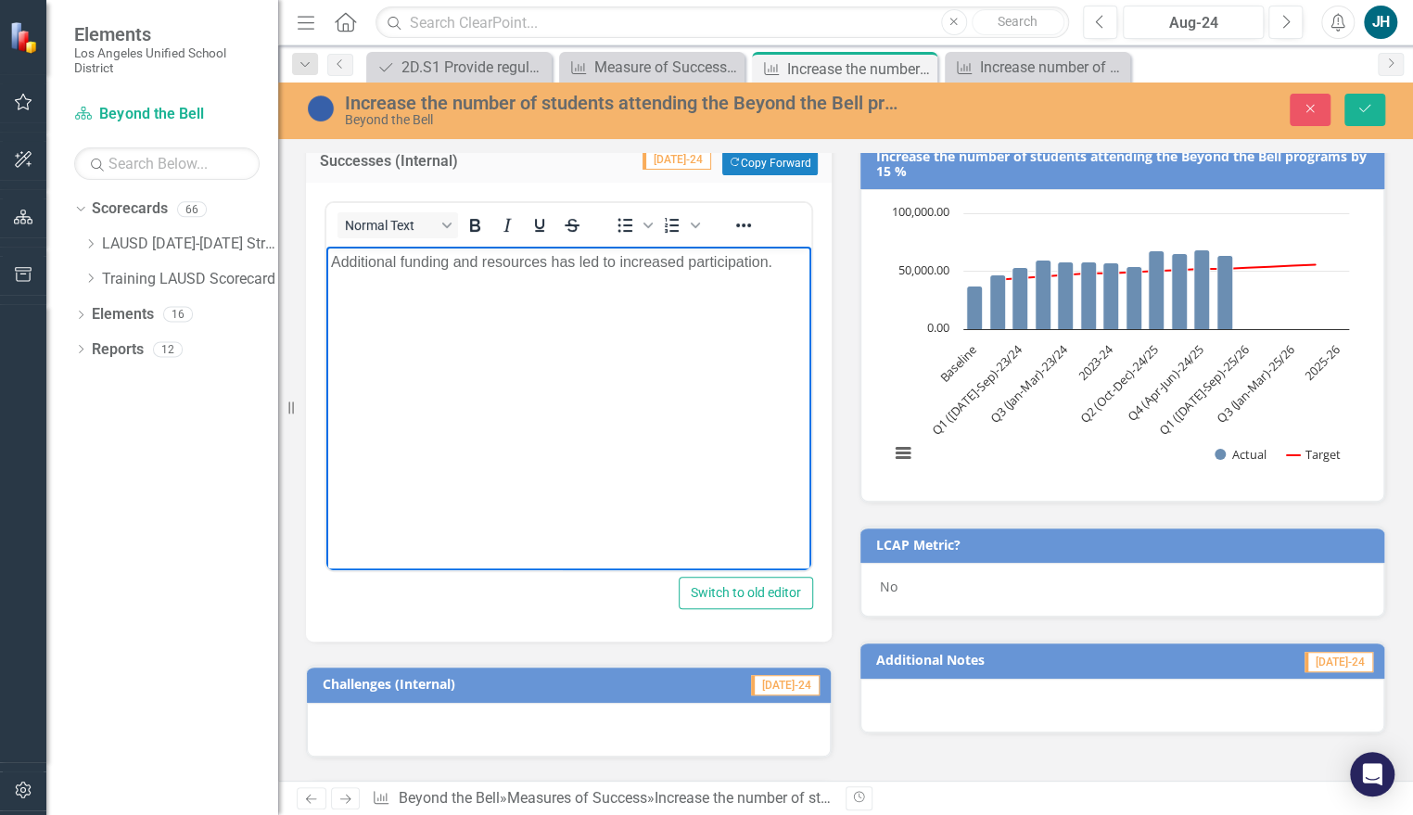
scroll to position [337, 0]
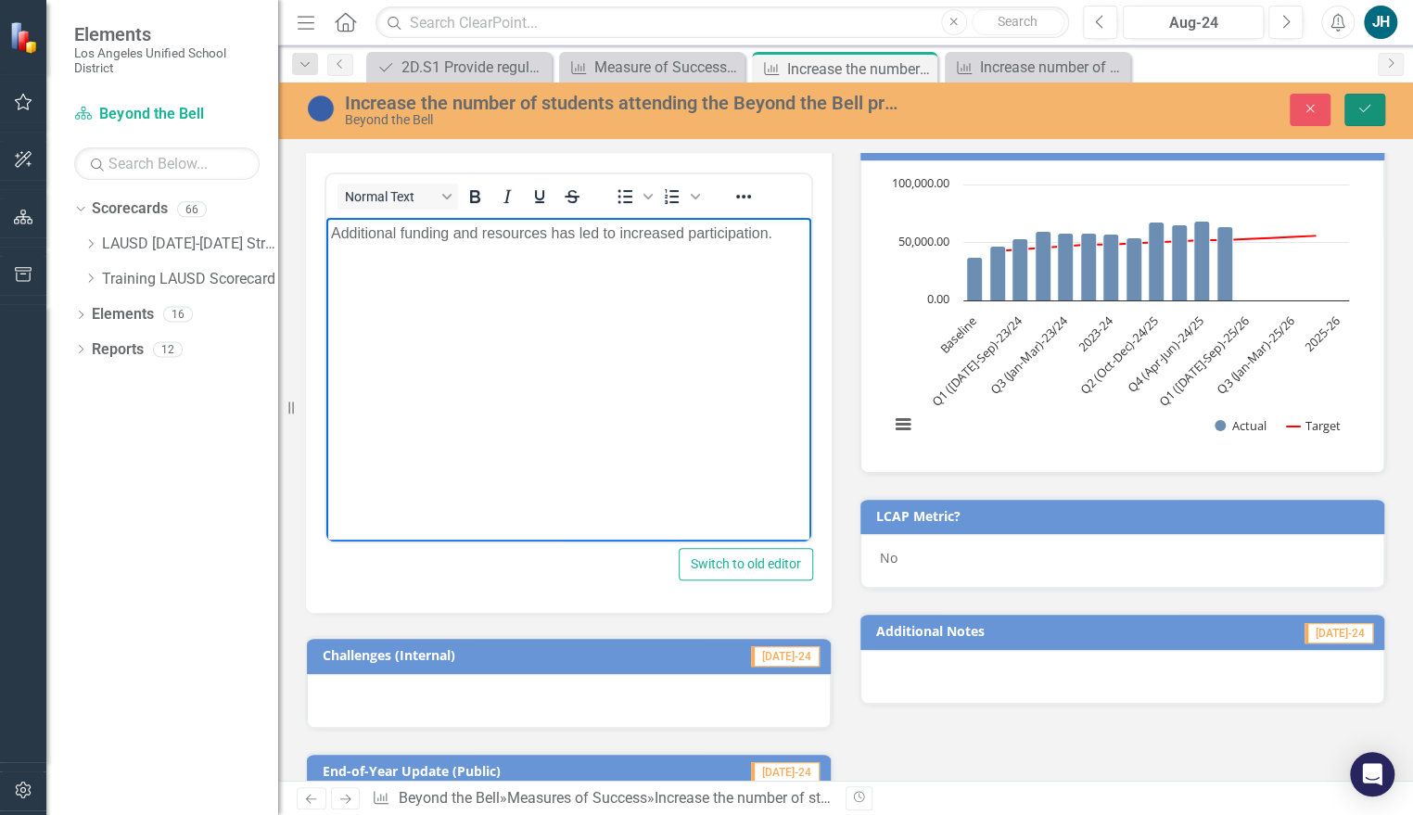
click at [1376, 116] on button "Save" at bounding box center [1365, 110] width 41 height 32
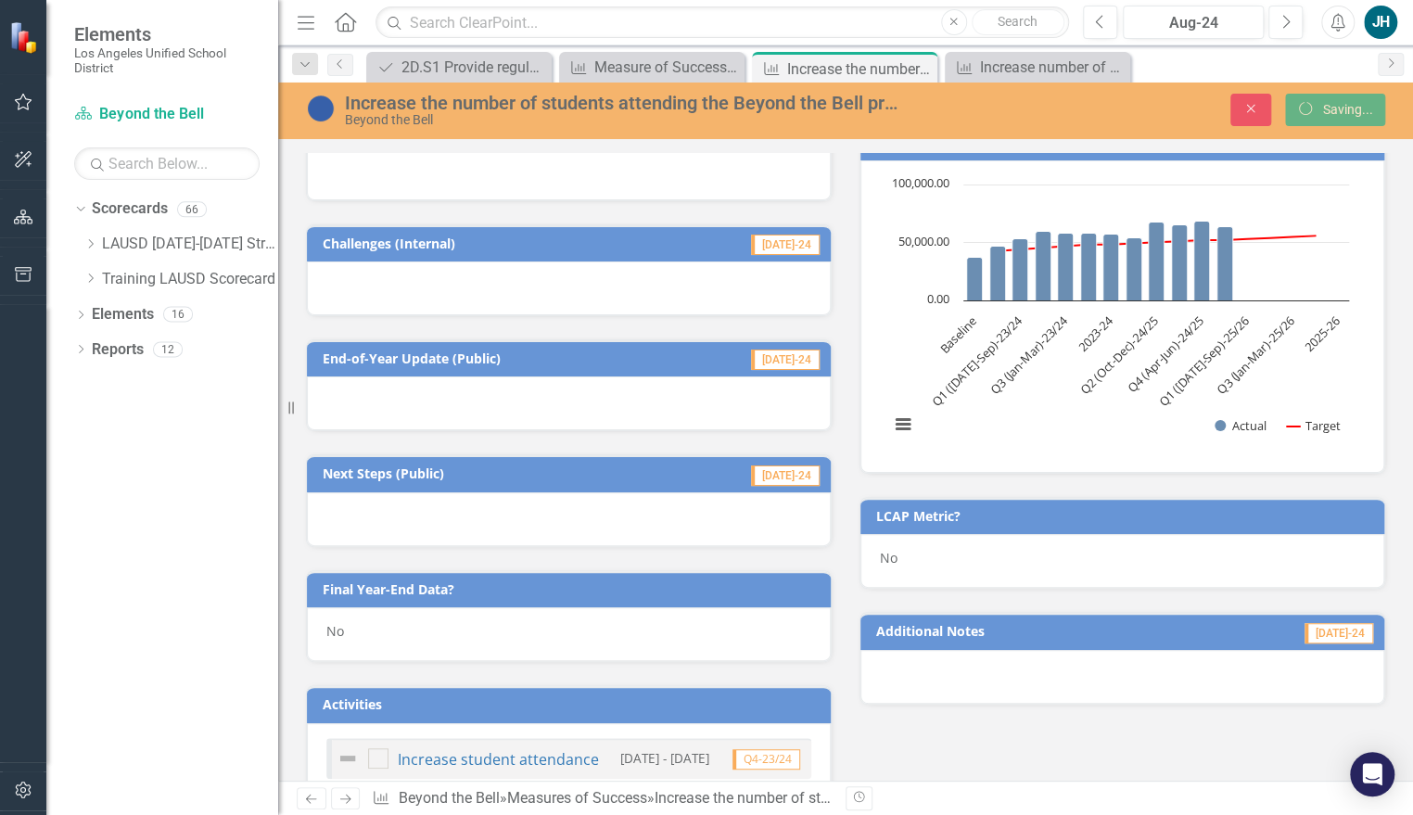
scroll to position [329, 0]
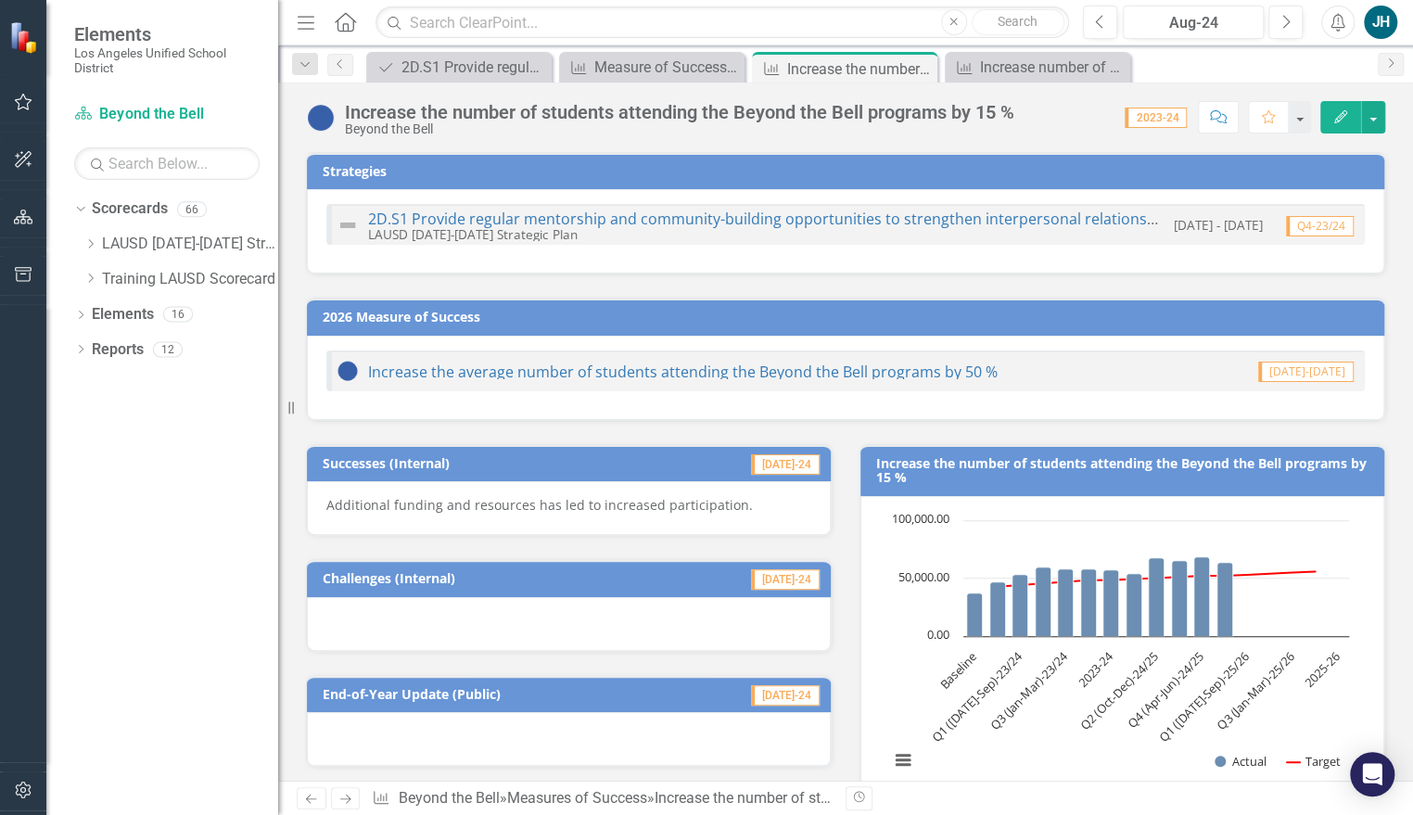
click at [647, 597] on div at bounding box center [569, 624] width 524 height 54
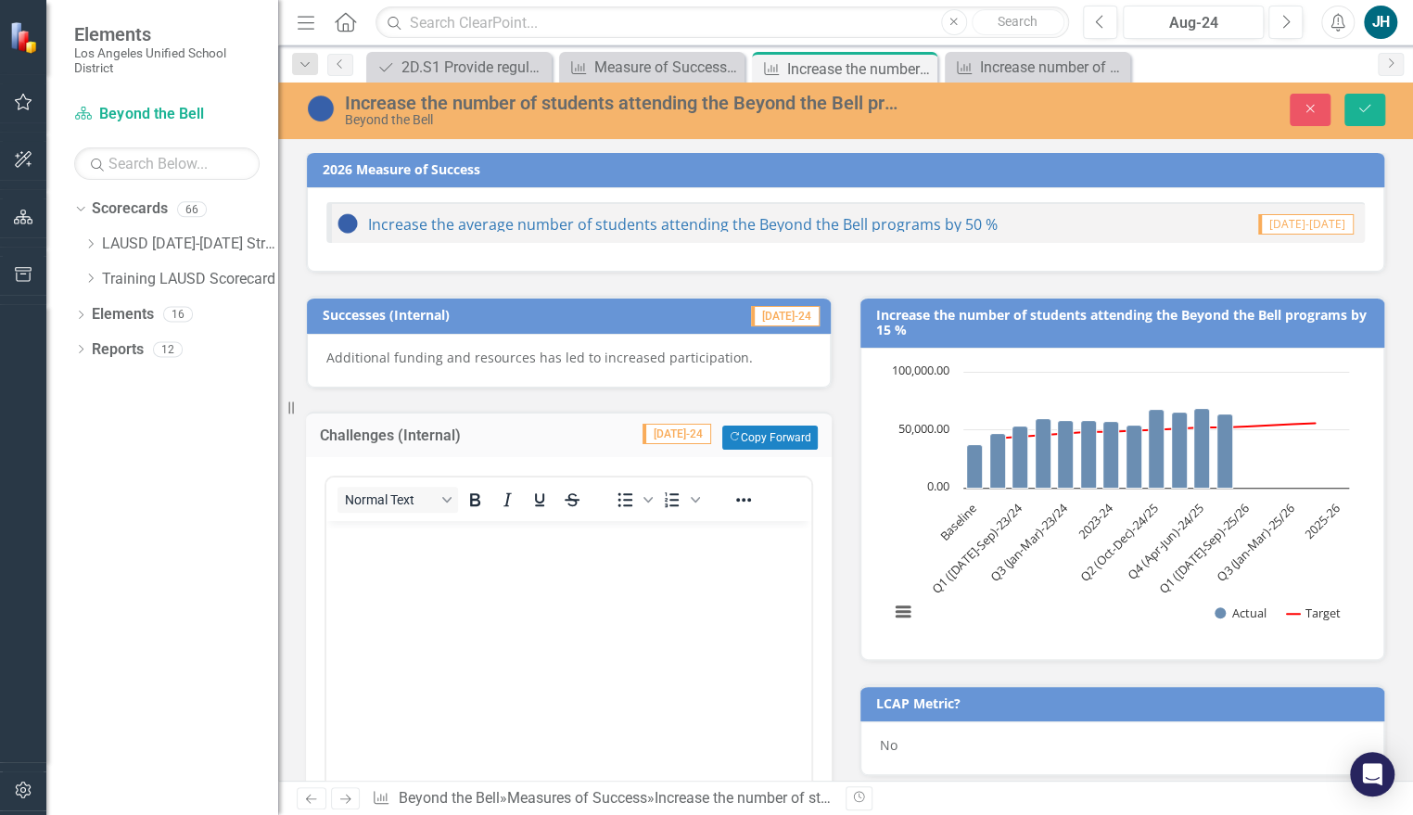
scroll to position [168, 0]
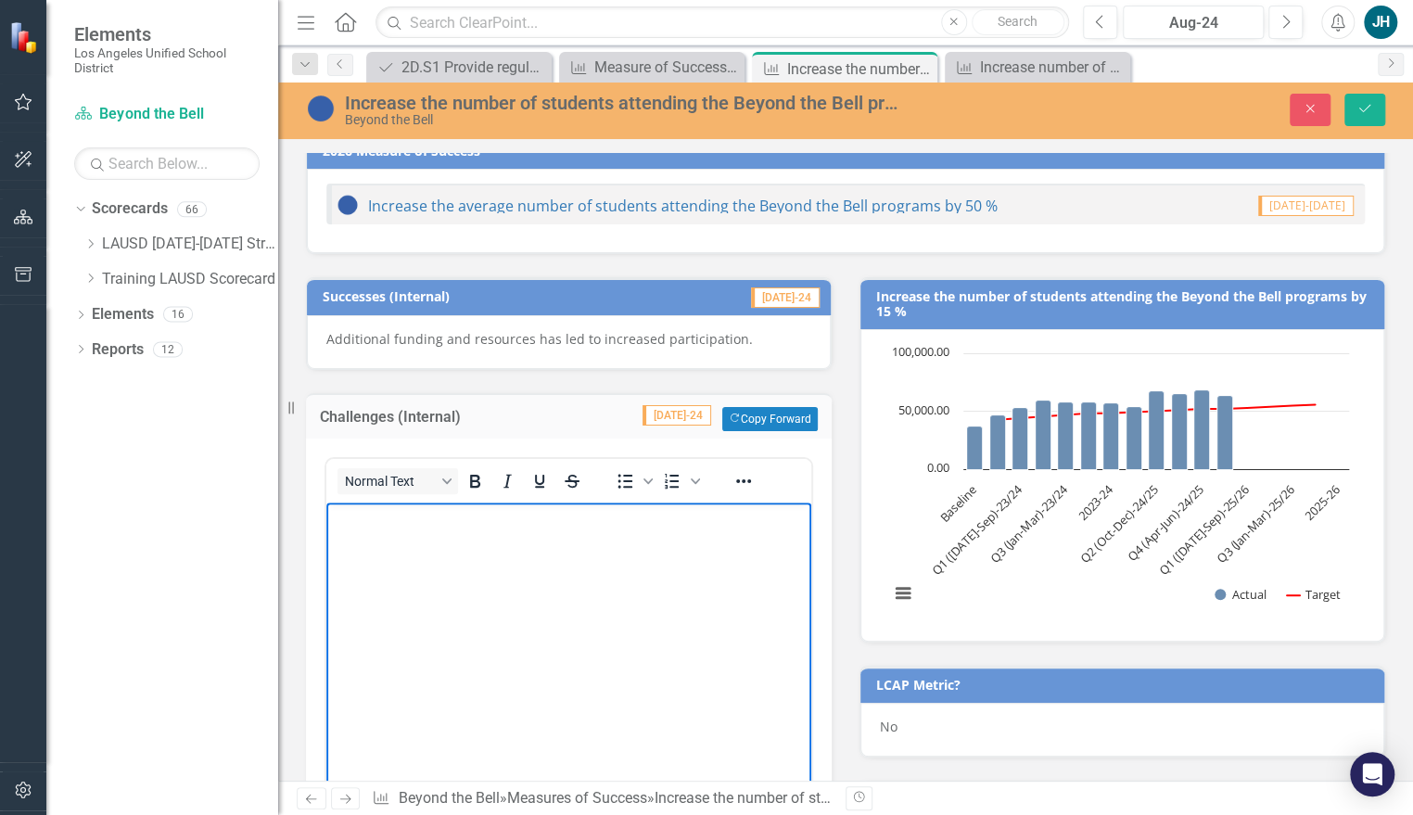
click at [502, 557] on body "Rich Text Area. Press ALT-0 for help." at bounding box center [568, 641] width 485 height 278
click at [1376, 108] on button "Save" at bounding box center [1365, 110] width 41 height 32
